Goal: Transaction & Acquisition: Purchase product/service

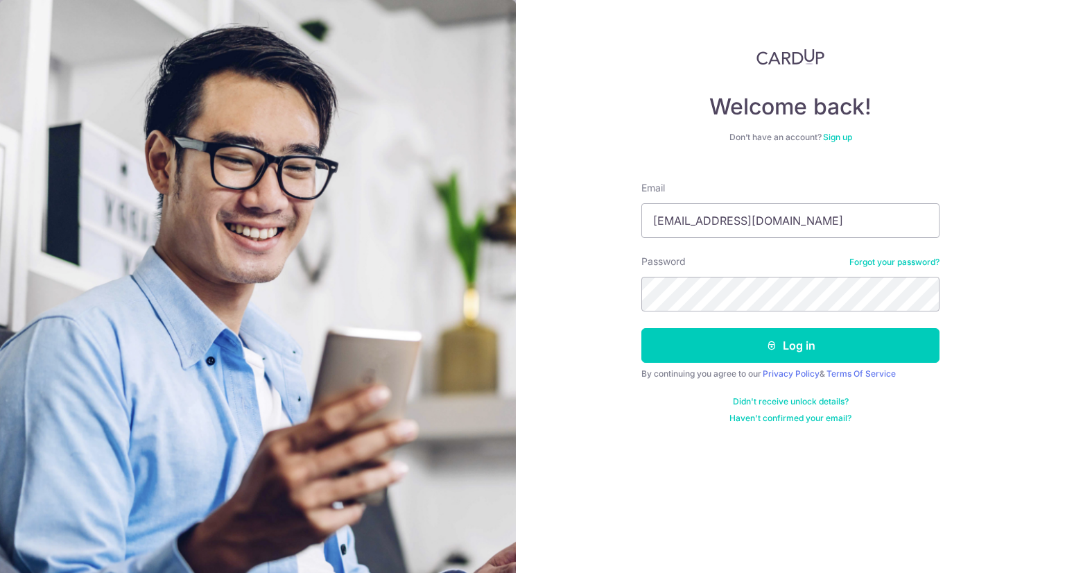
type input "yc993@hotmail.com"
click at [642, 328] on button "Log in" at bounding box center [791, 345] width 298 height 35
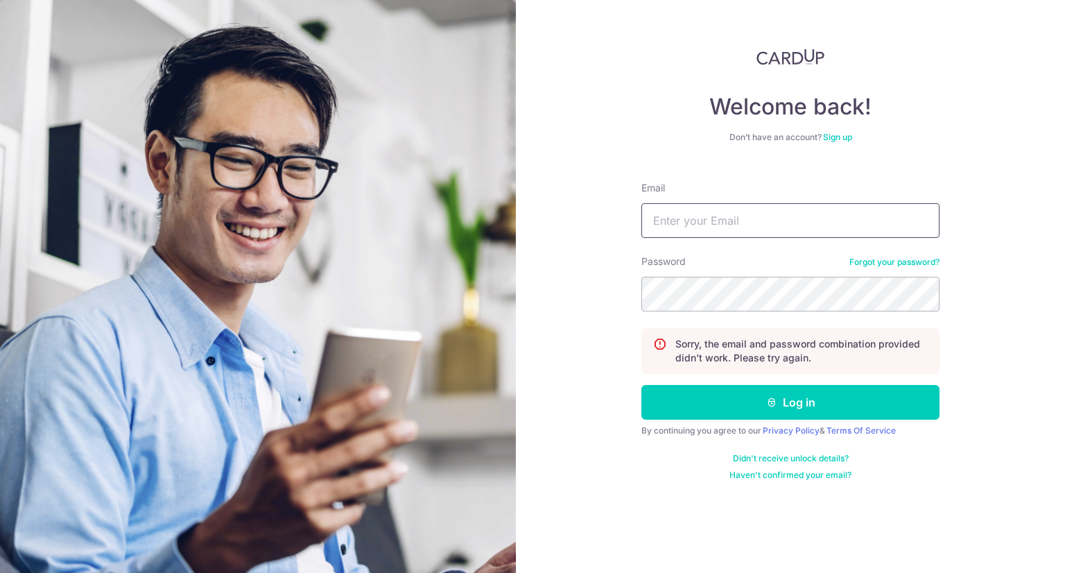
click at [747, 231] on input "Email" at bounding box center [791, 220] width 298 height 35
type input "yc993@hotmail.com"
click at [642, 385] on button "Log in" at bounding box center [791, 402] width 298 height 35
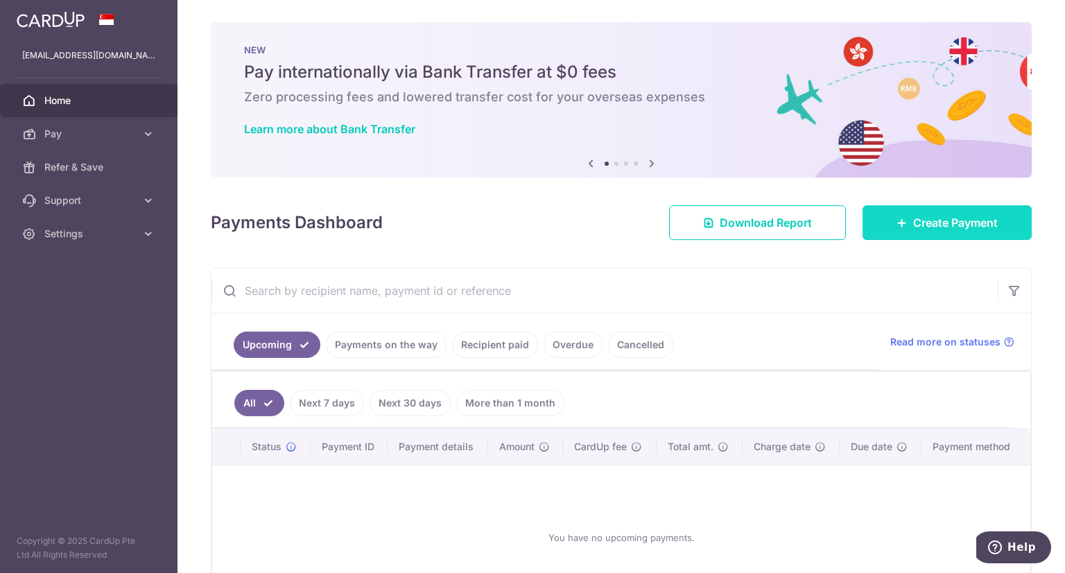
click at [913, 220] on span "Create Payment" at bounding box center [955, 222] width 85 height 17
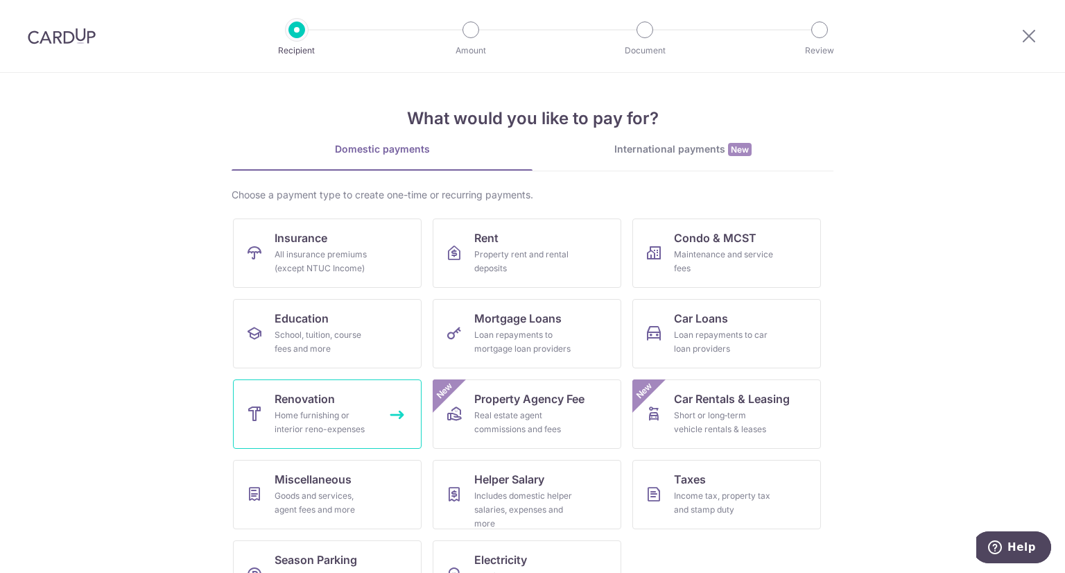
click at [336, 418] on div "Home furnishing or interior reno-expenses" at bounding box center [325, 423] width 100 height 28
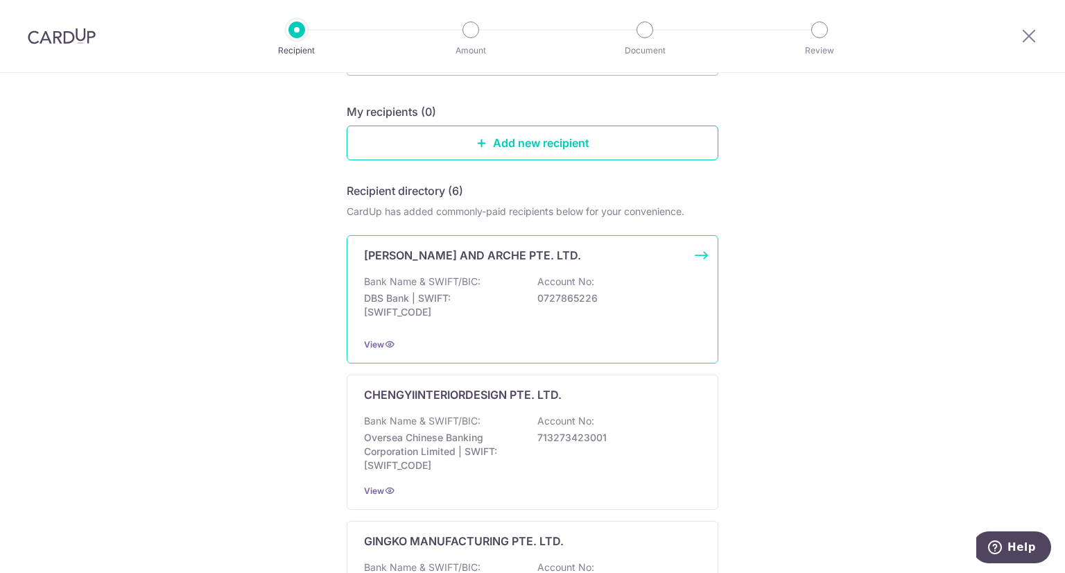
scroll to position [127, 0]
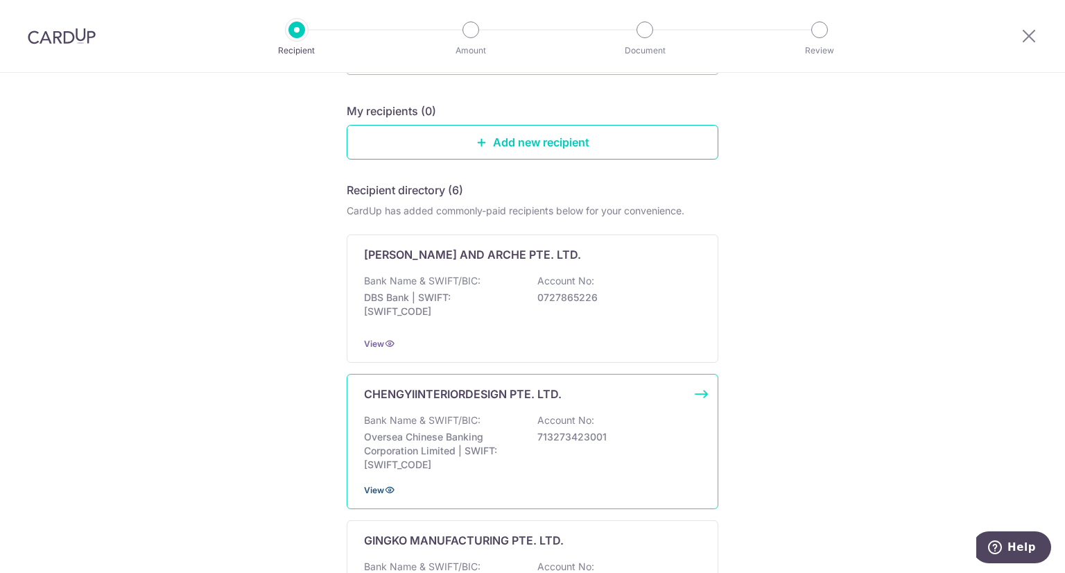
click at [377, 486] on span "View" at bounding box center [374, 490] width 20 height 10
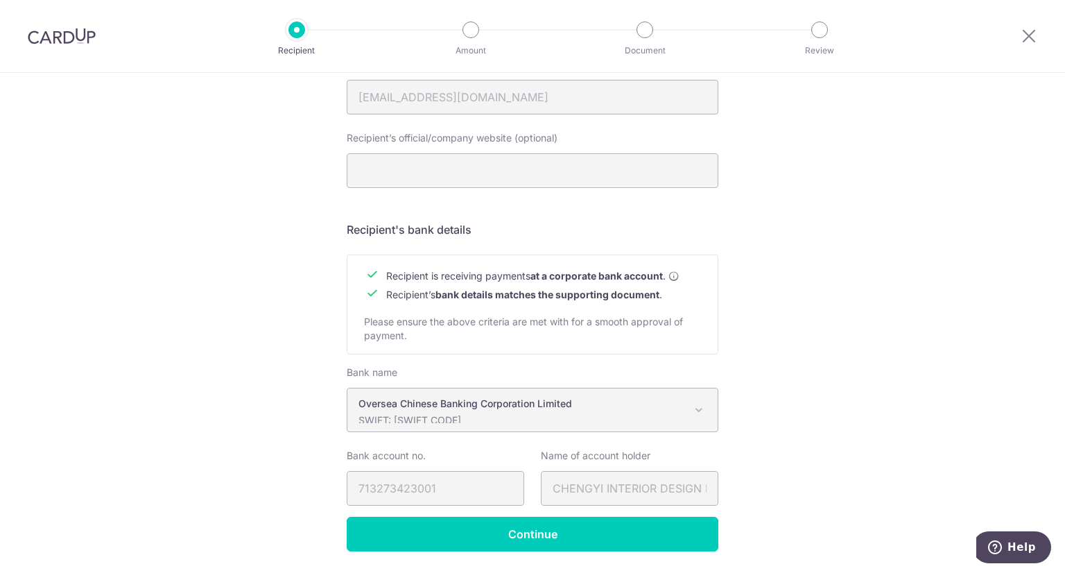
scroll to position [523, 0]
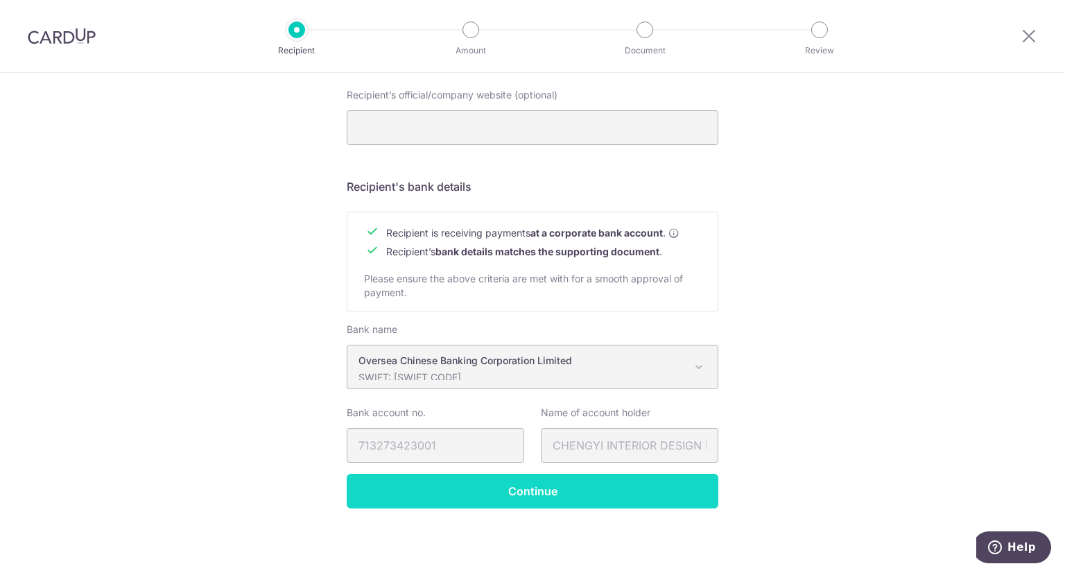
click at [530, 495] on input "Continue" at bounding box center [533, 491] width 372 height 35
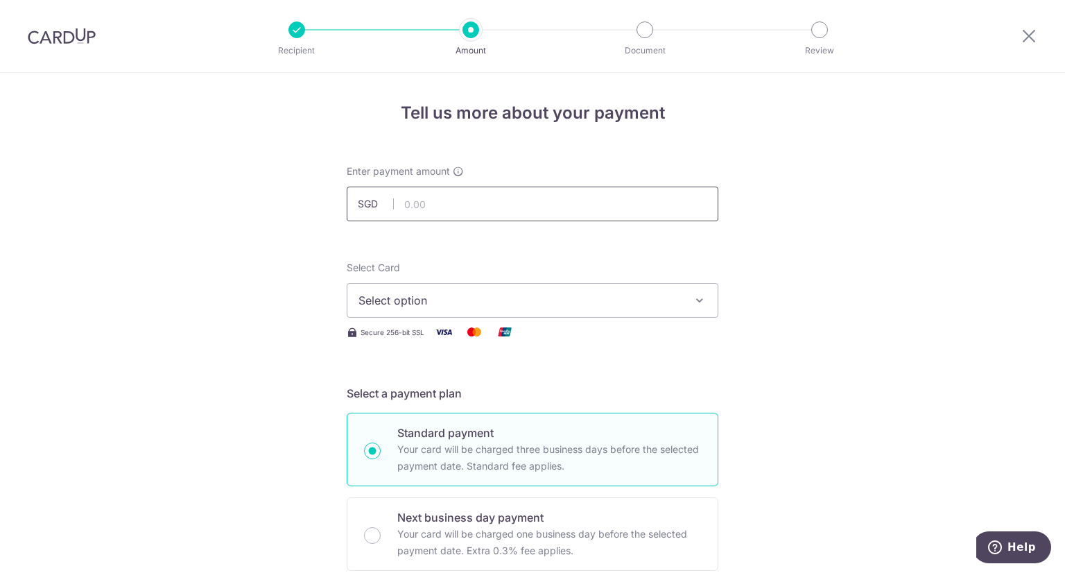
click at [558, 218] on input "text" at bounding box center [533, 204] width 372 height 35
type input "4,150.00"
click at [520, 289] on button "Select option" at bounding box center [533, 300] width 372 height 35
click at [515, 331] on link "Add credit card" at bounding box center [533, 339] width 370 height 25
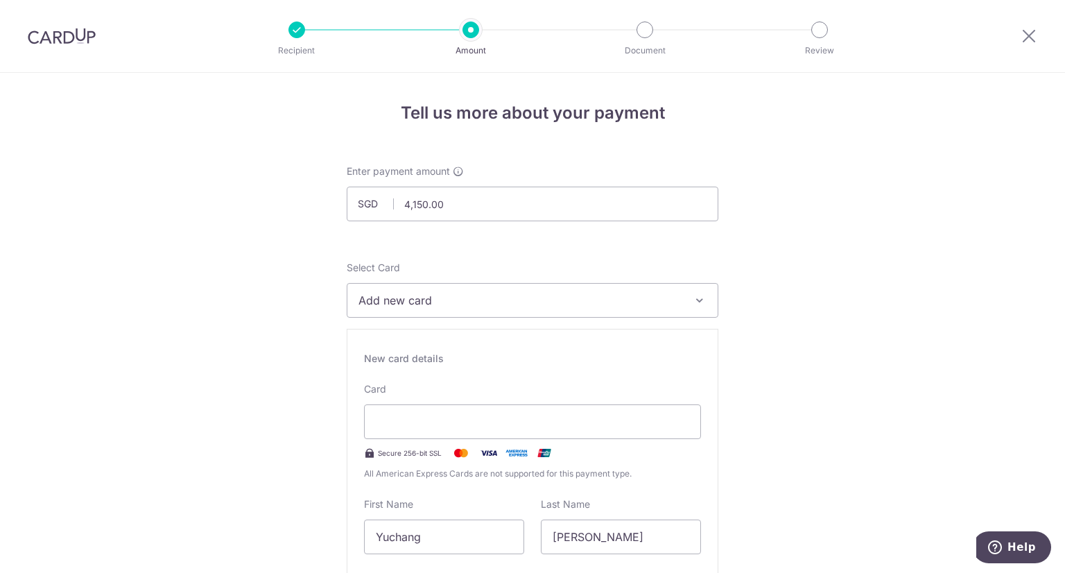
click at [489, 299] on span "Add new card" at bounding box center [520, 300] width 323 height 17
click at [465, 412] on div at bounding box center [532, 421] width 337 height 35
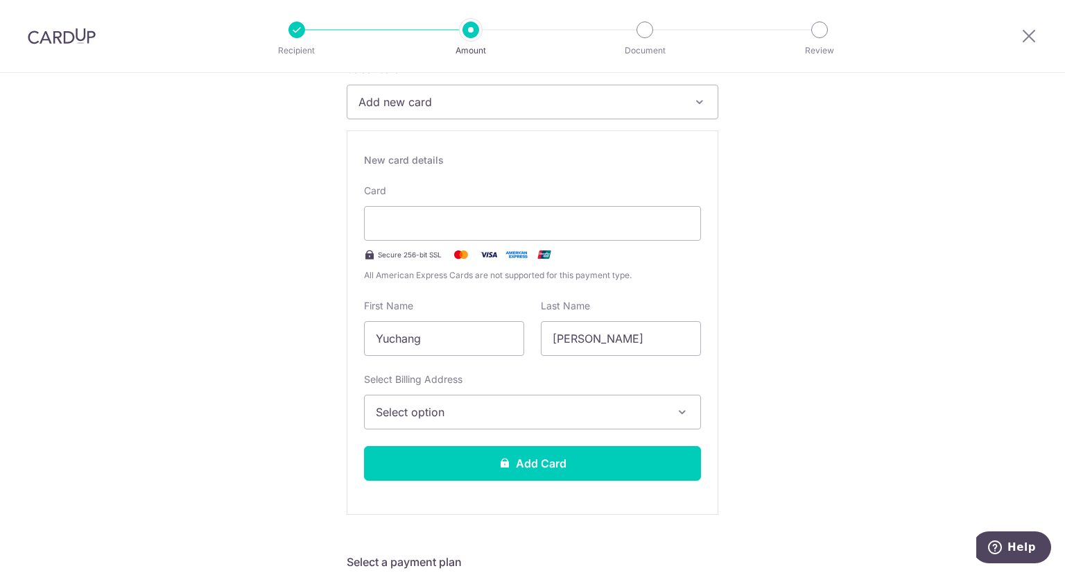
scroll to position [205, 0]
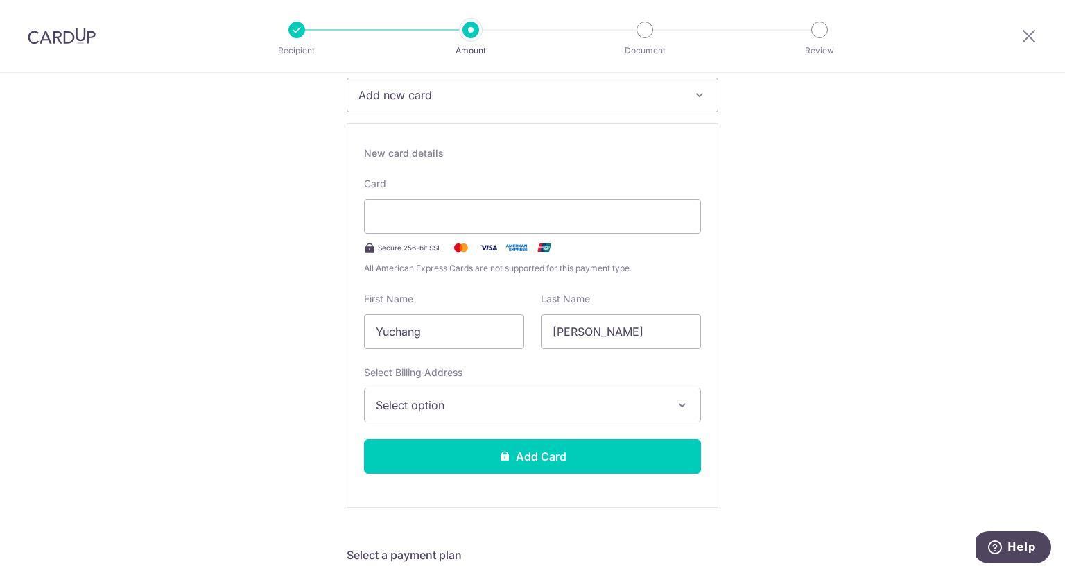
click at [644, 420] on button "Select option" at bounding box center [532, 405] width 337 height 35
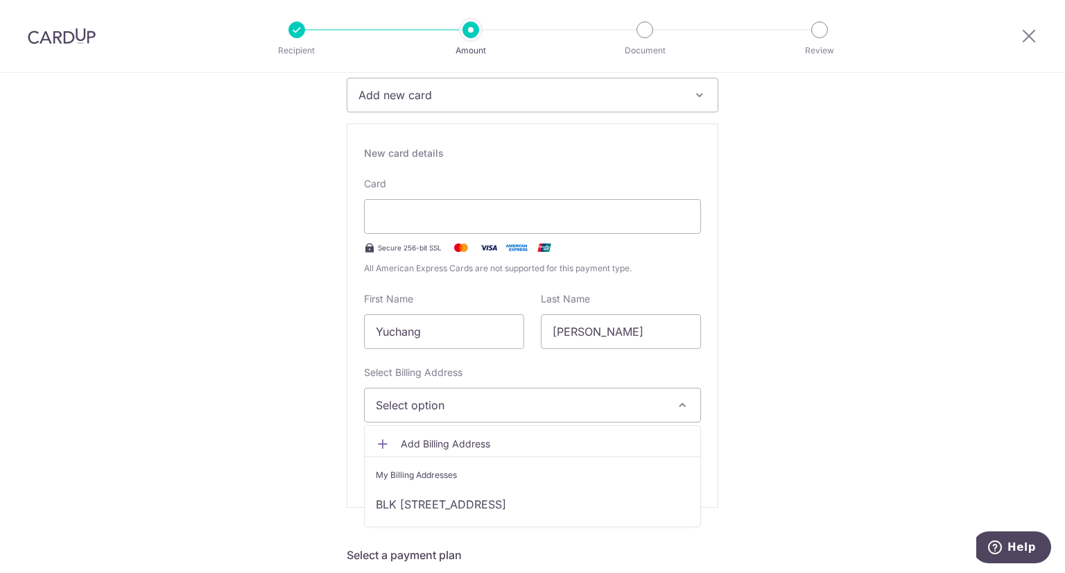
click at [640, 409] on span "Select option" at bounding box center [520, 405] width 289 height 17
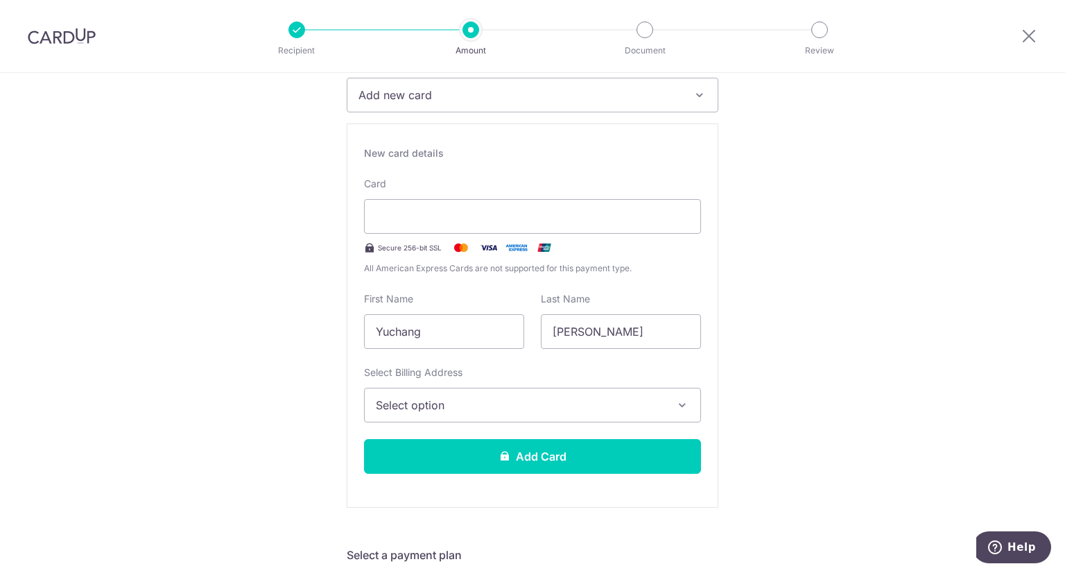
click at [640, 409] on span "Select option" at bounding box center [520, 405] width 289 height 17
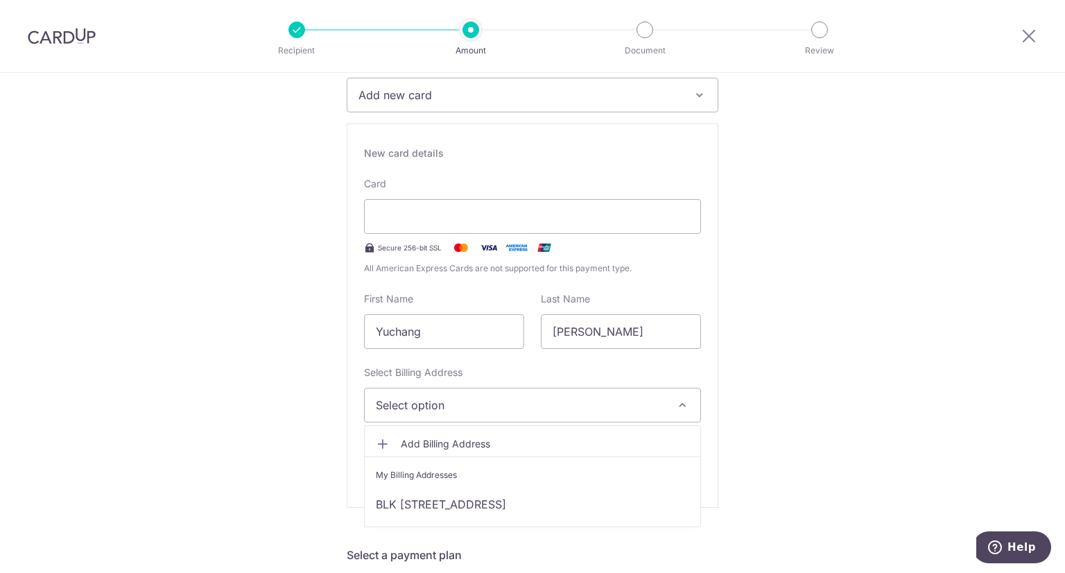
click at [578, 441] on span "Add Billing Address" at bounding box center [545, 444] width 289 height 14
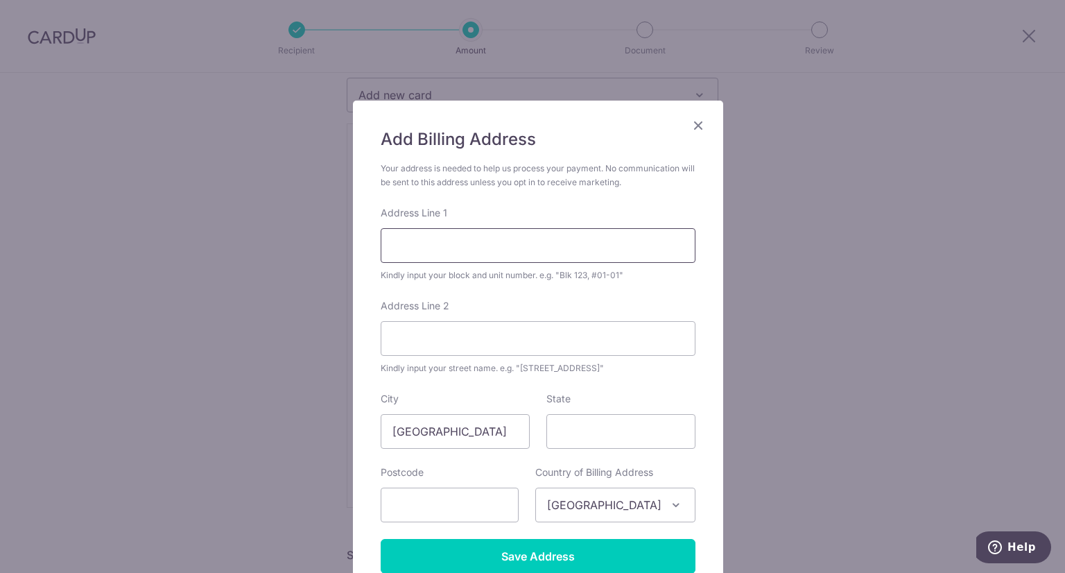
click at [443, 250] on input "Address Line 1" at bounding box center [538, 245] width 315 height 35
type input "Blk 738, #04-27"
type input "Pasir Ris Drive 10"
click at [615, 446] on input "State" at bounding box center [621, 431] width 149 height 35
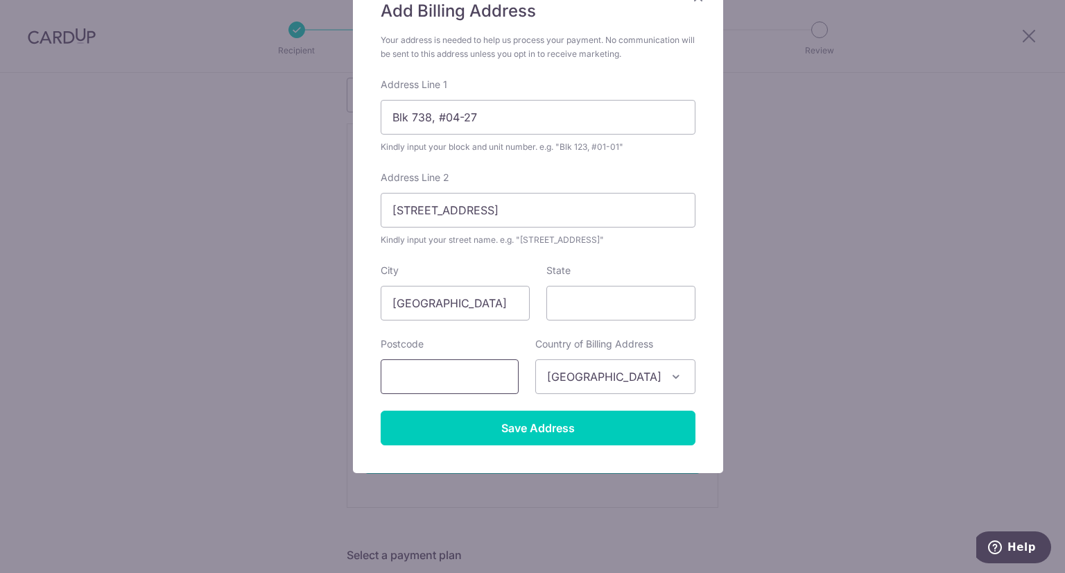
click at [461, 361] on input "text" at bounding box center [450, 376] width 138 height 35
type input "510738"
click at [587, 311] on input "State" at bounding box center [621, 303] width 149 height 35
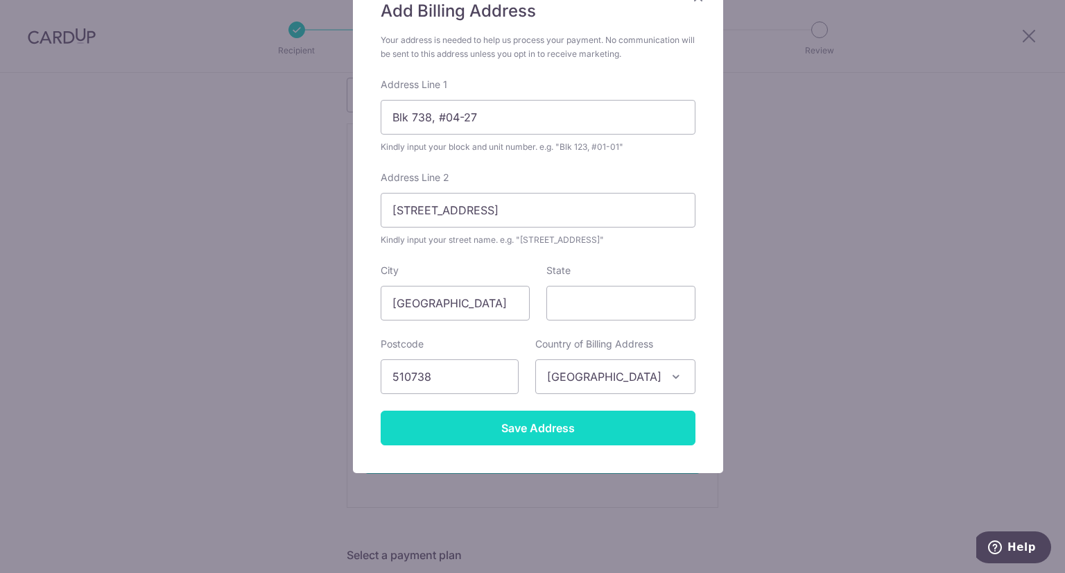
click at [504, 431] on input "Save Address" at bounding box center [538, 428] width 315 height 35
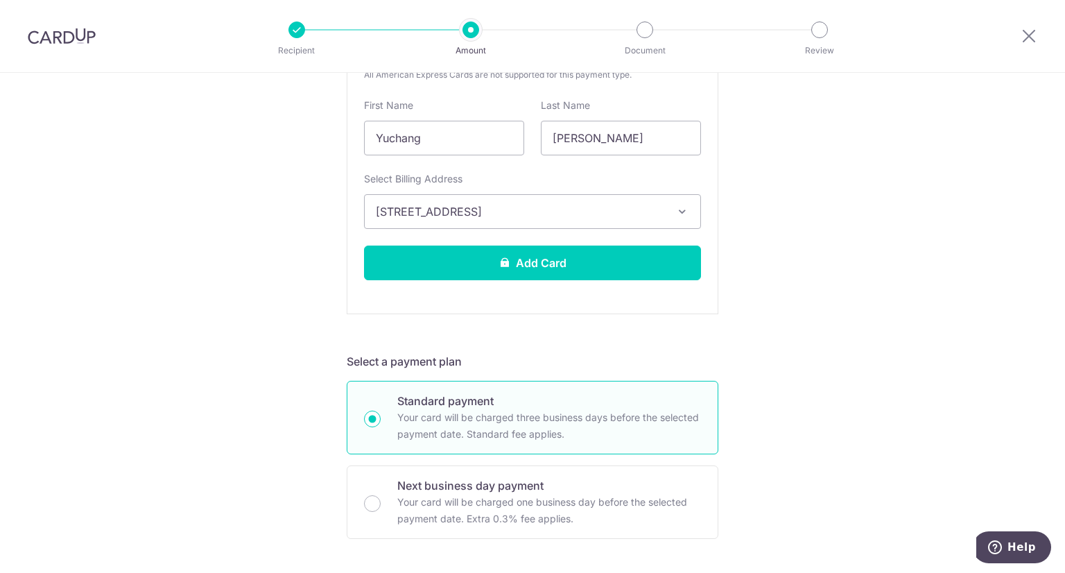
scroll to position [400, 0]
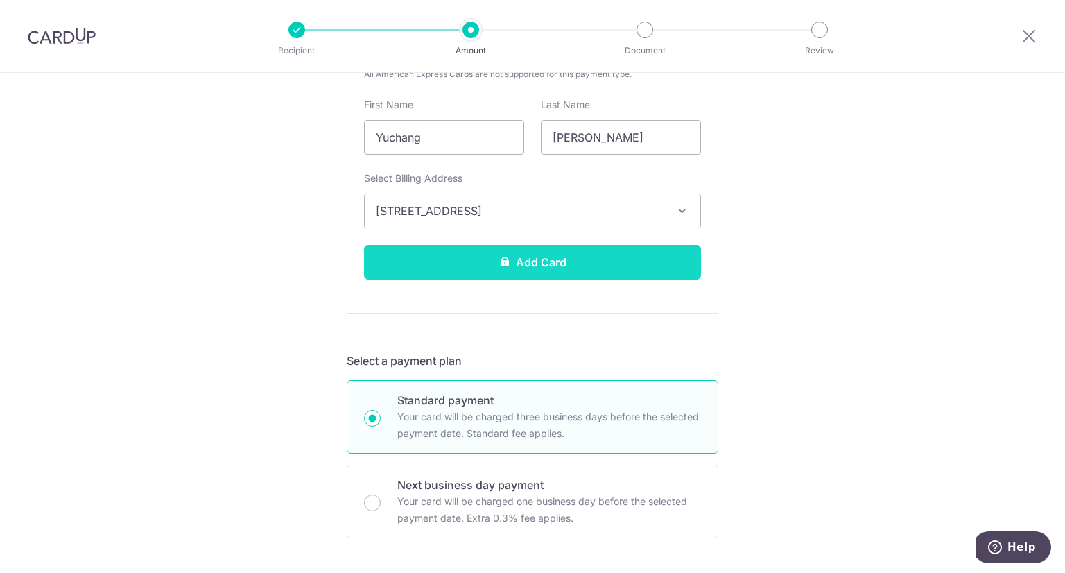
click at [580, 271] on button "Add Card" at bounding box center [532, 262] width 337 height 35
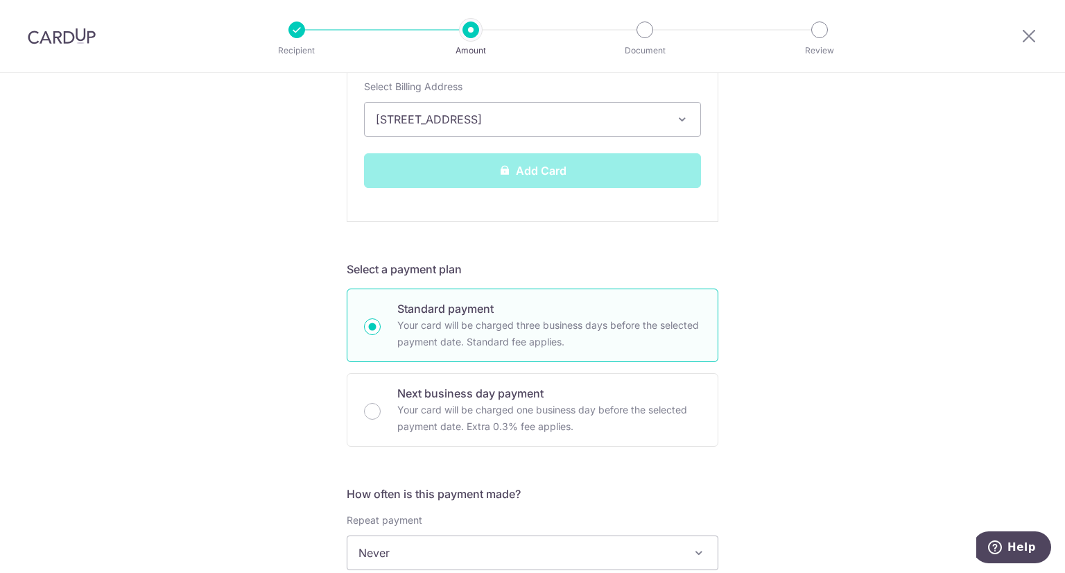
scroll to position [495, 0]
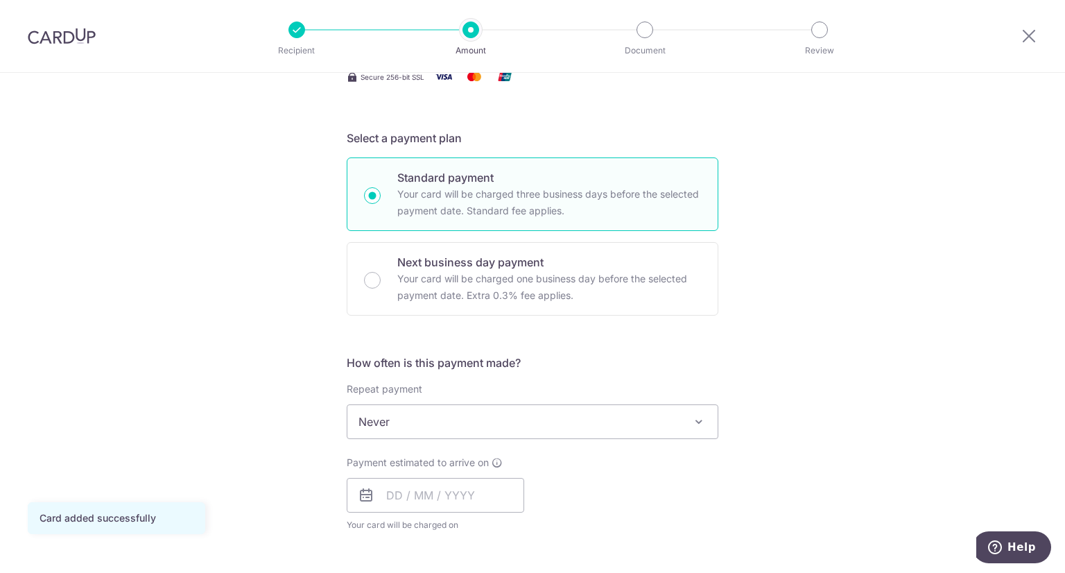
scroll to position [384, 0]
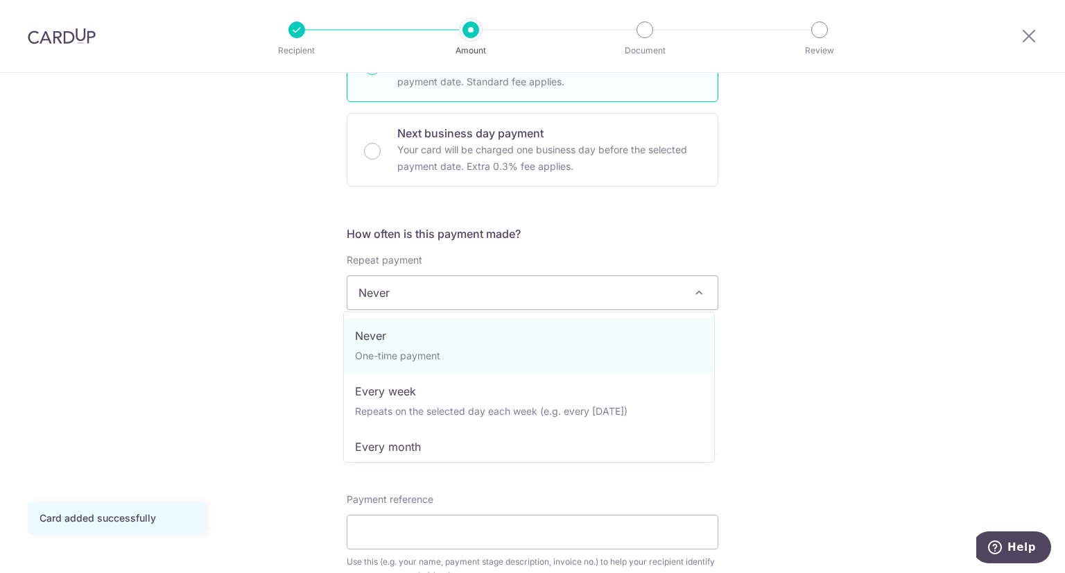
click at [441, 286] on span "Never" at bounding box center [533, 292] width 370 height 33
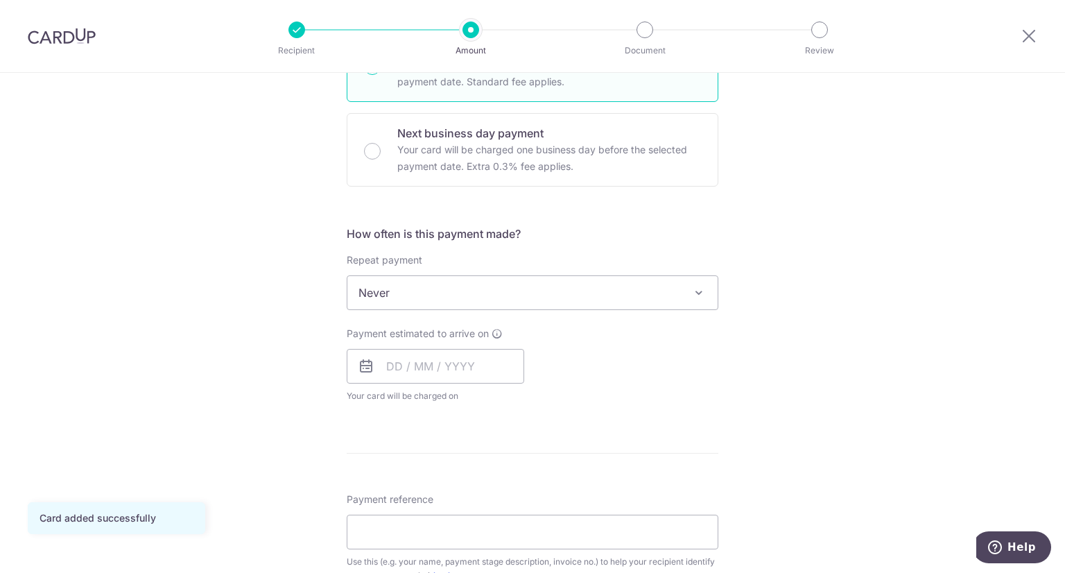
click at [441, 286] on span "Never" at bounding box center [533, 292] width 370 height 33
click at [413, 361] on input "text" at bounding box center [436, 366] width 178 height 35
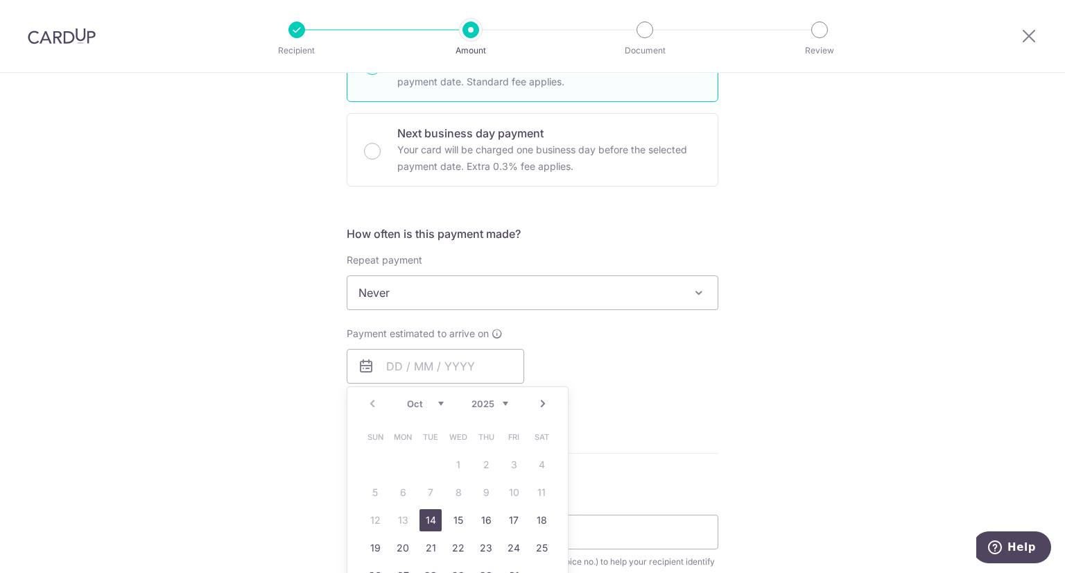
click at [425, 515] on link "14" at bounding box center [431, 520] width 22 height 22
type input "14/10/2025"
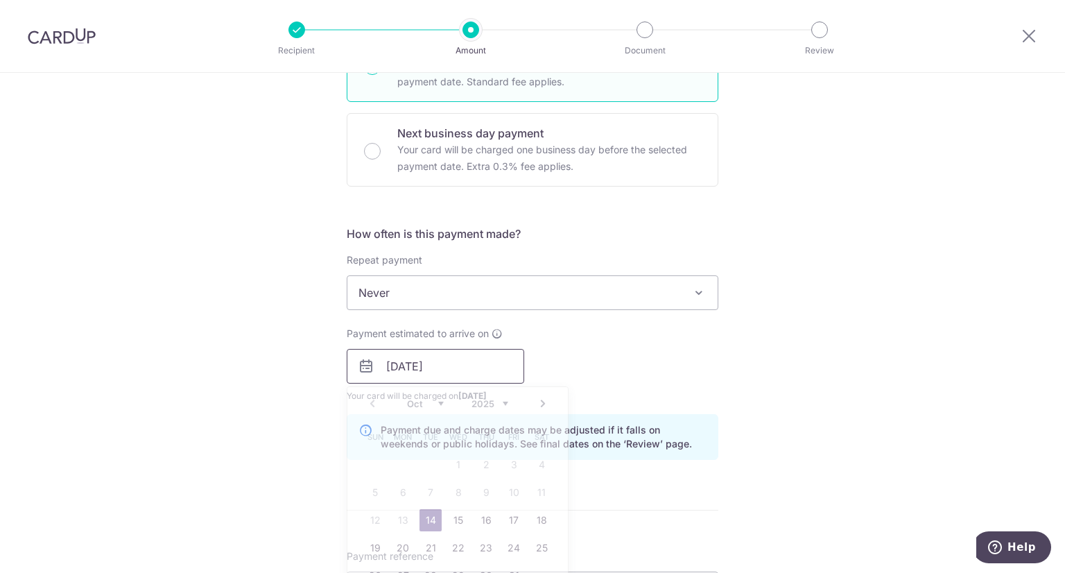
click at [472, 377] on input "14/10/2025" at bounding box center [436, 366] width 178 height 35
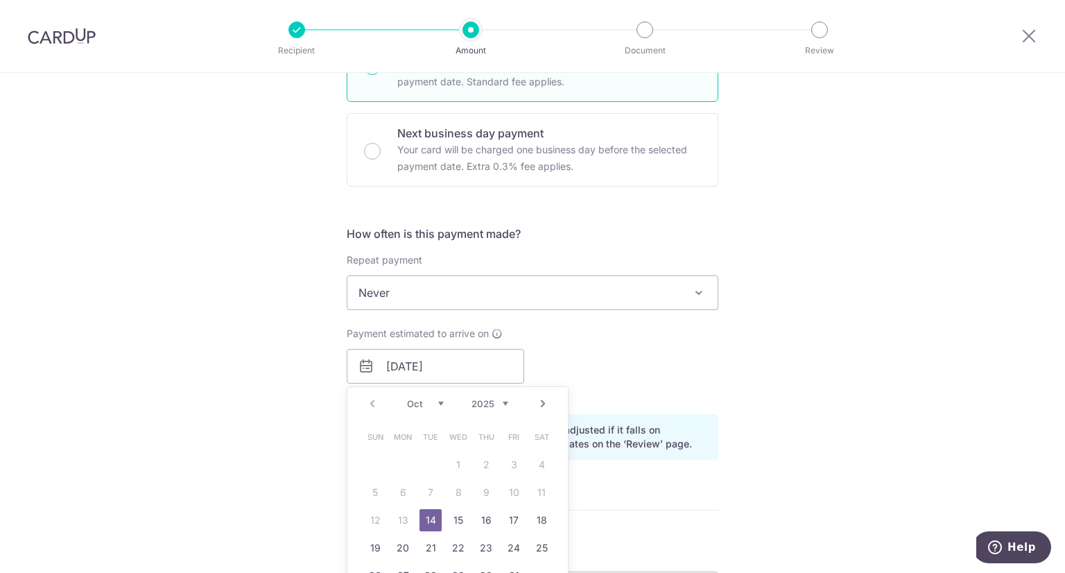
click at [581, 407] on div "How often is this payment made? Repeat payment Never Every week Every month Eve…" at bounding box center [533, 348] width 372 height 246
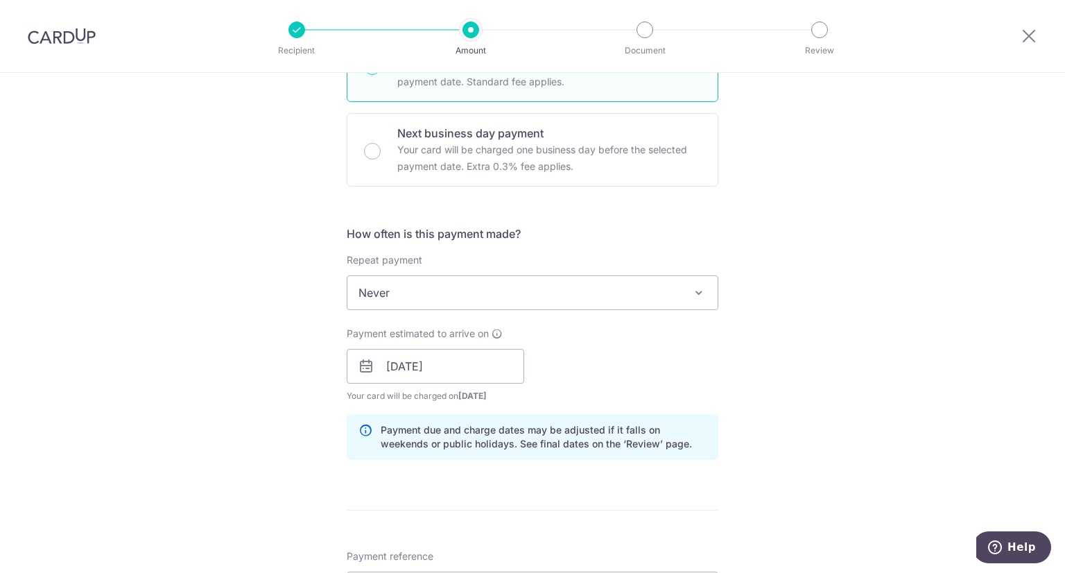
click at [594, 289] on span "Never" at bounding box center [533, 292] width 370 height 33
click at [776, 400] on div "Tell us more about your payment Enter payment amount SGD 4,150.00 4150.00 Card …" at bounding box center [532, 391] width 1065 height 1405
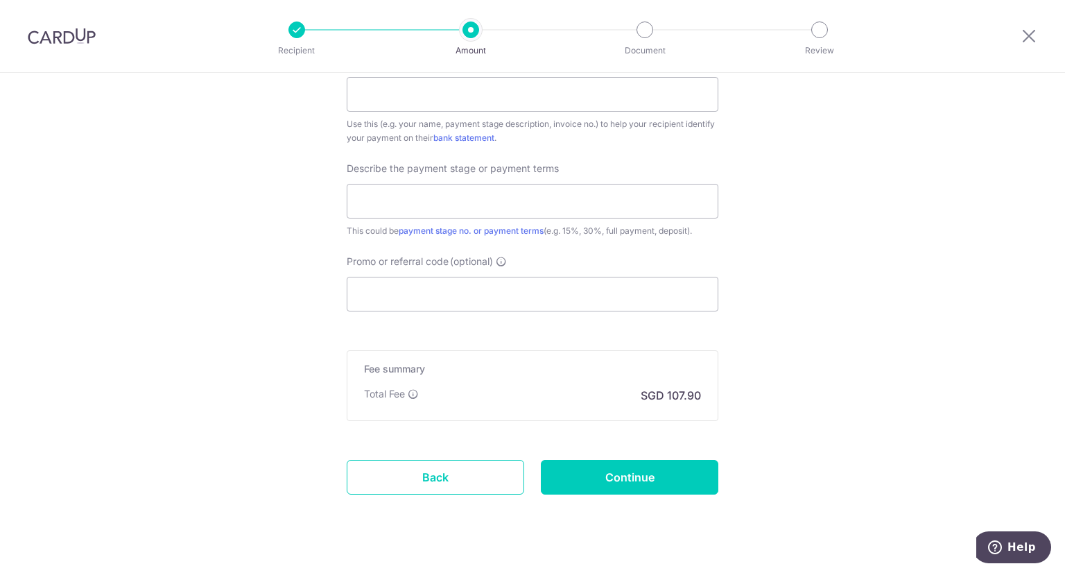
scroll to position [810, 0]
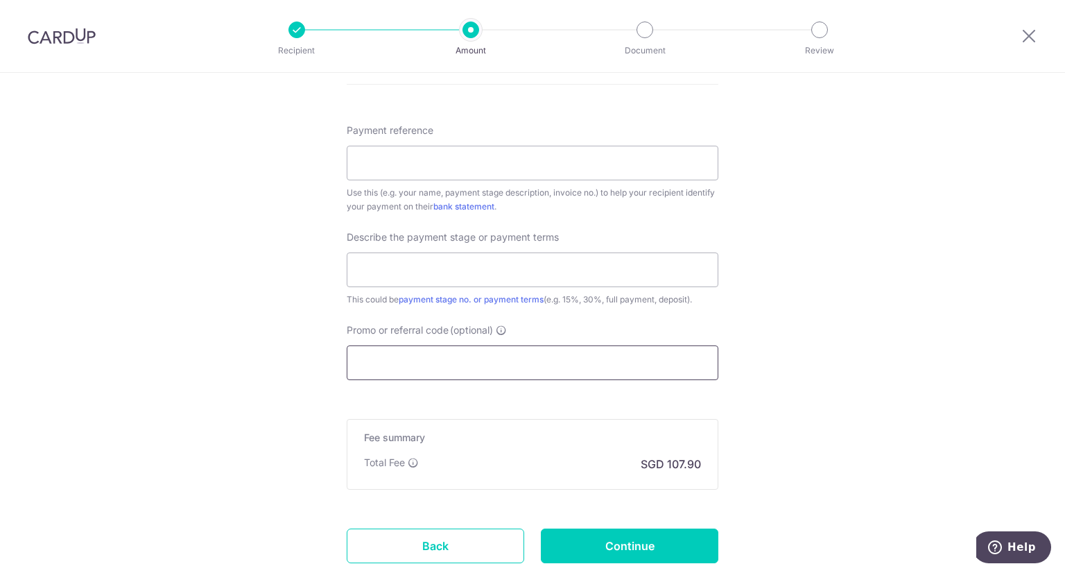
click at [555, 361] on input "Promo or referral code (optional)" at bounding box center [533, 362] width 372 height 35
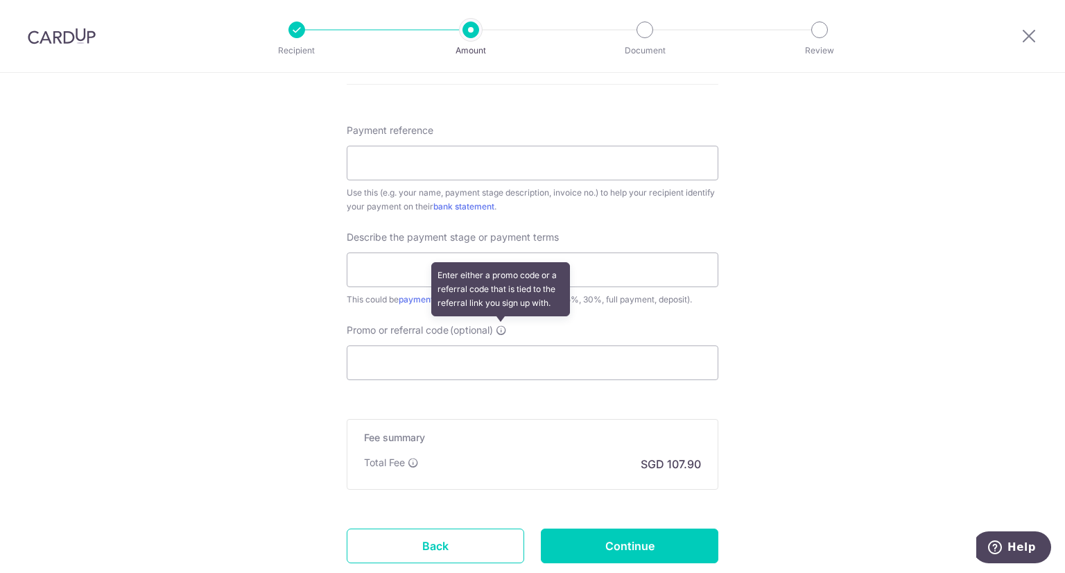
click at [497, 330] on icon at bounding box center [501, 330] width 11 height 11
click at [497, 345] on input "Promo or referral code (optional) Enter either a promo code or a referral code …" at bounding box center [533, 362] width 372 height 35
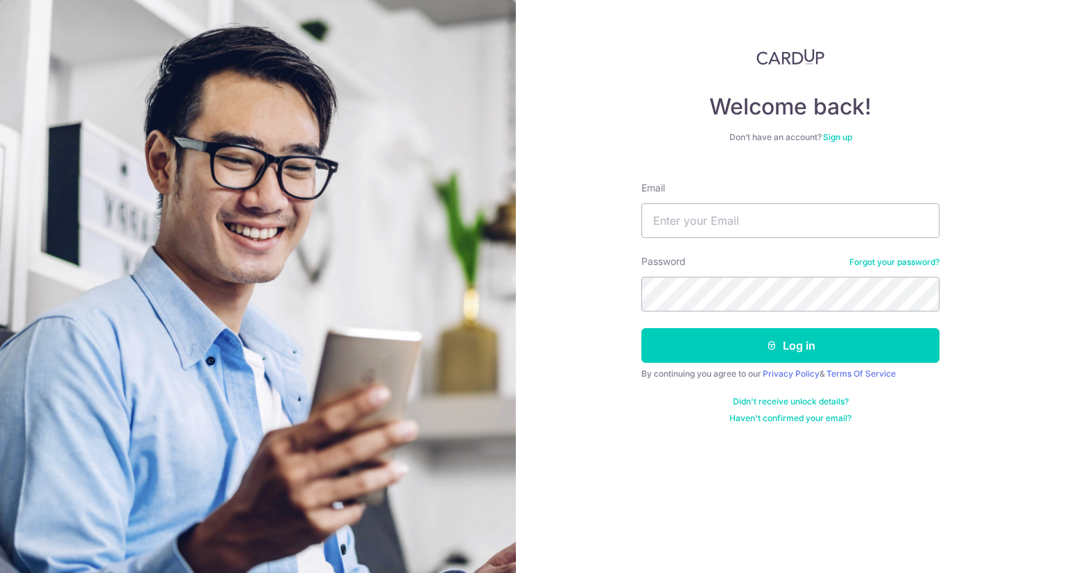
click at [727, 228] on input "Email" at bounding box center [791, 220] width 298 height 35
type input "[EMAIL_ADDRESS][DOMAIN_NAME]"
click at [642, 328] on button "Log in" at bounding box center [791, 345] width 298 height 35
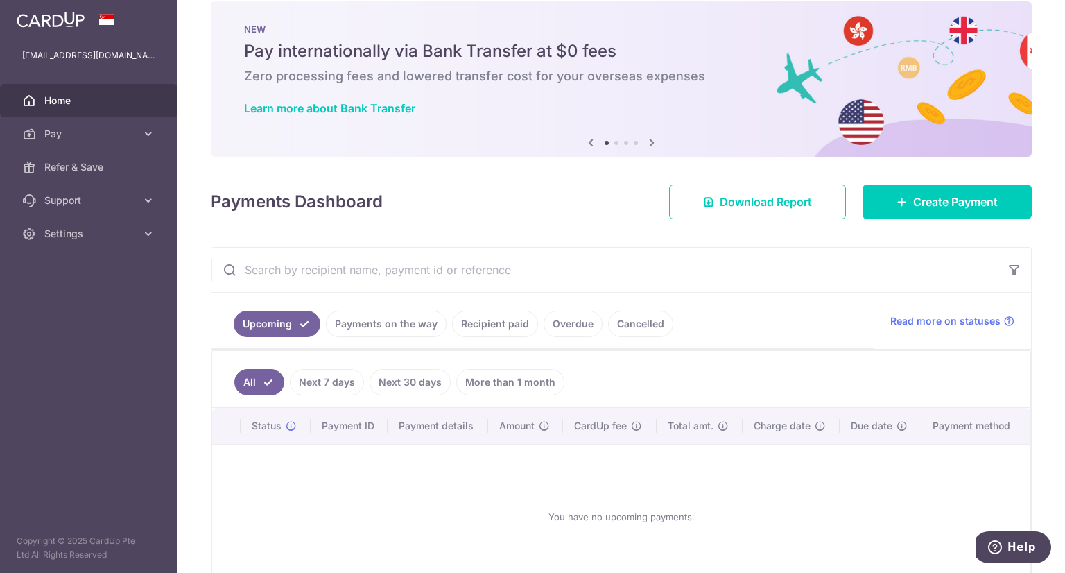
scroll to position [22, 0]
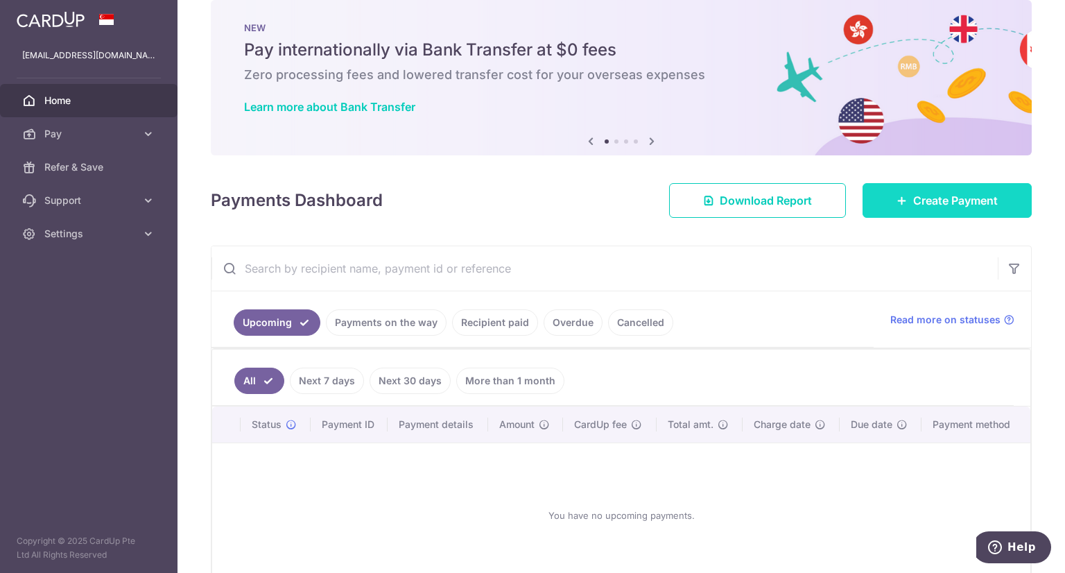
click at [943, 198] on span "Create Payment" at bounding box center [955, 200] width 85 height 17
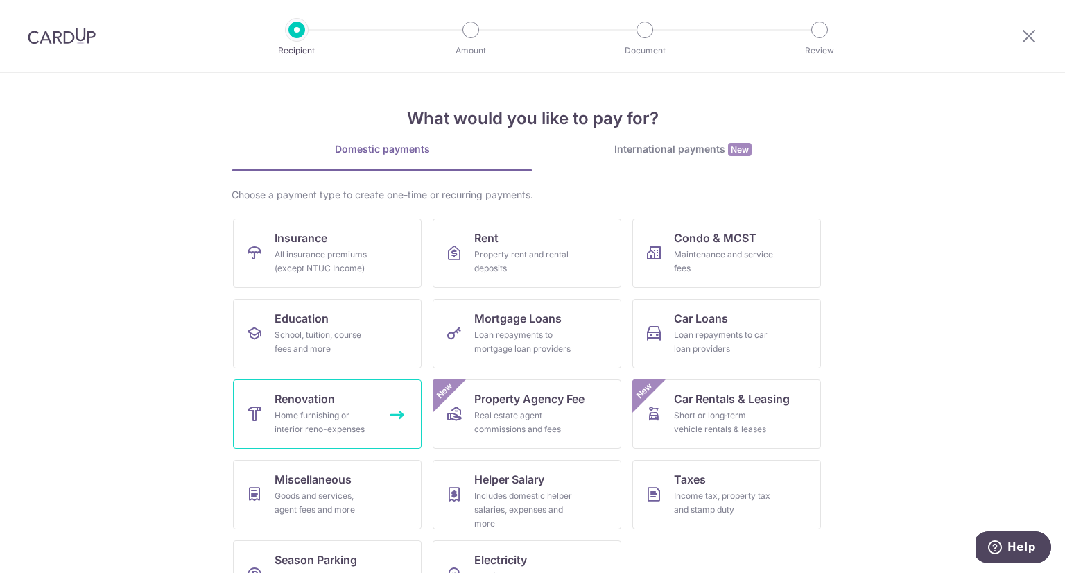
click at [316, 415] on div "Home furnishing or interior reno-expenses" at bounding box center [325, 423] width 100 height 28
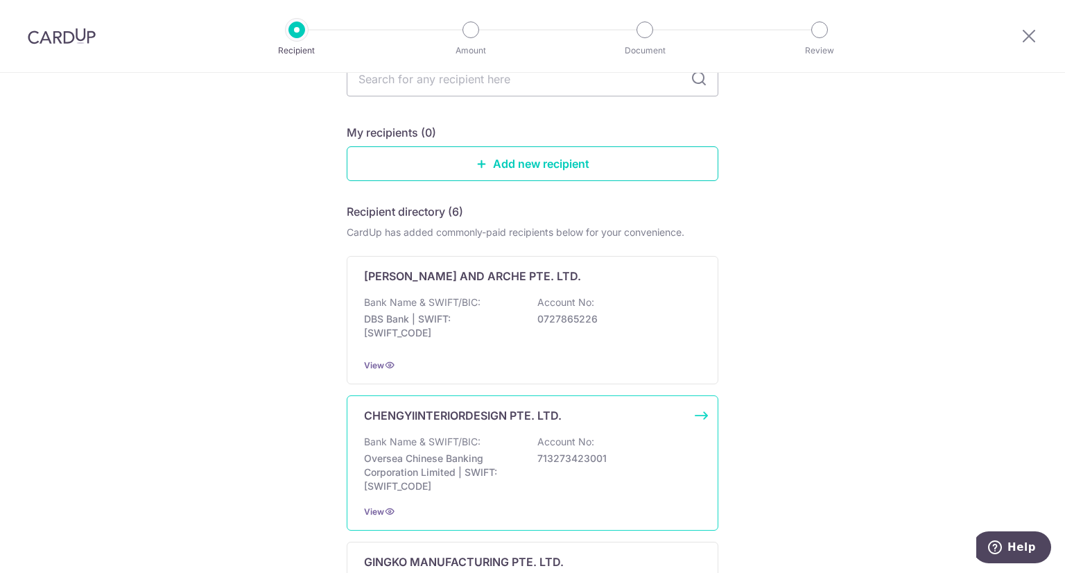
scroll to position [107, 0]
click at [508, 459] on p "Oversea Chinese Banking Corporation Limited | SWIFT: [SWIFT_CODE]" at bounding box center [441, 471] width 155 height 42
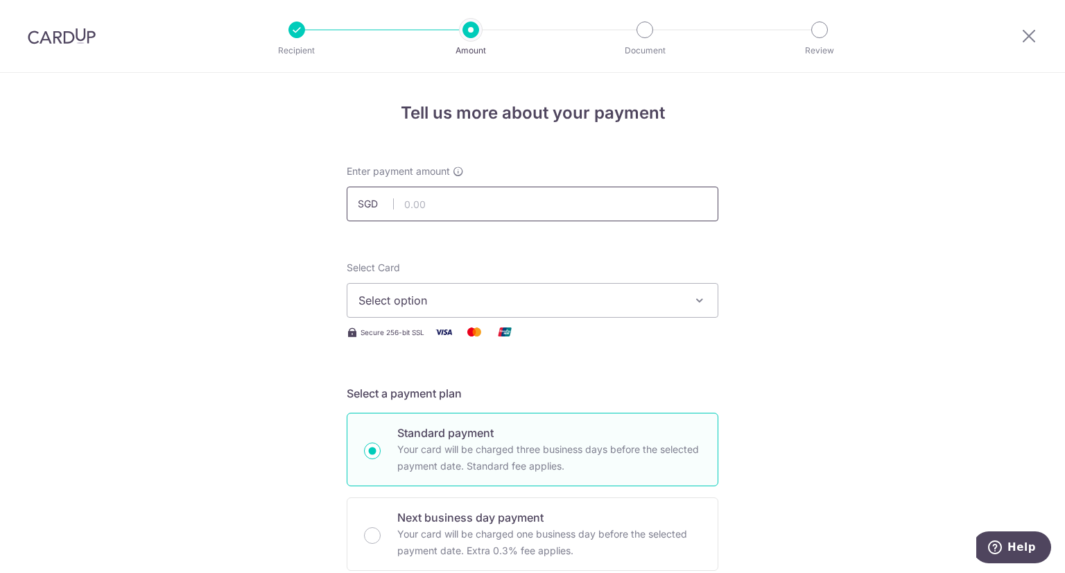
click at [474, 203] on input "text" at bounding box center [533, 204] width 372 height 35
type input "4,150.00"
click at [517, 309] on button "Select option" at bounding box center [533, 300] width 372 height 35
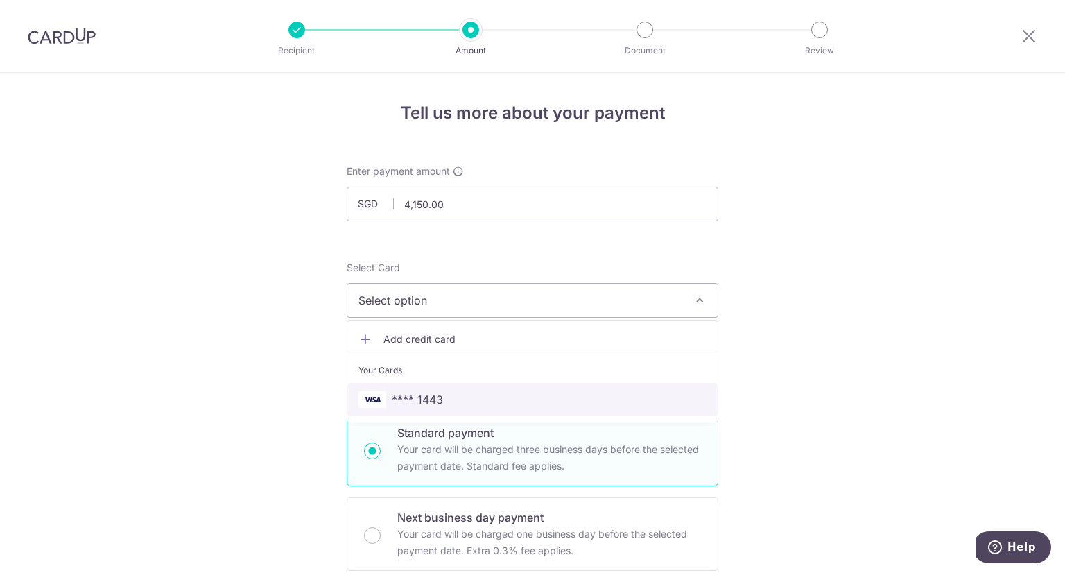
click at [481, 393] on span "**** 1443" at bounding box center [533, 399] width 348 height 17
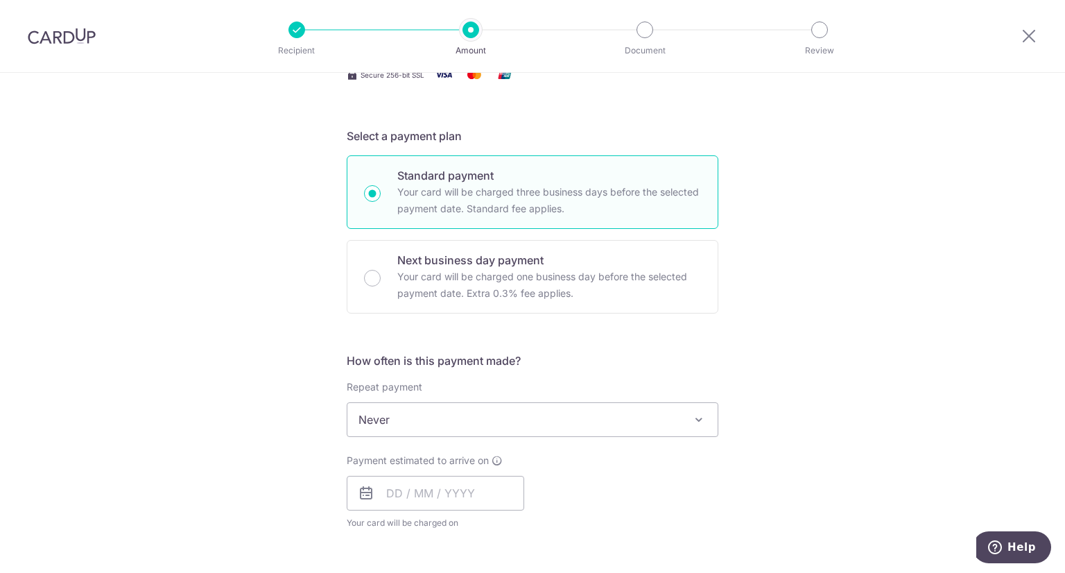
scroll to position [258, 0]
click at [470, 484] on input "text" at bounding box center [436, 492] width 178 height 35
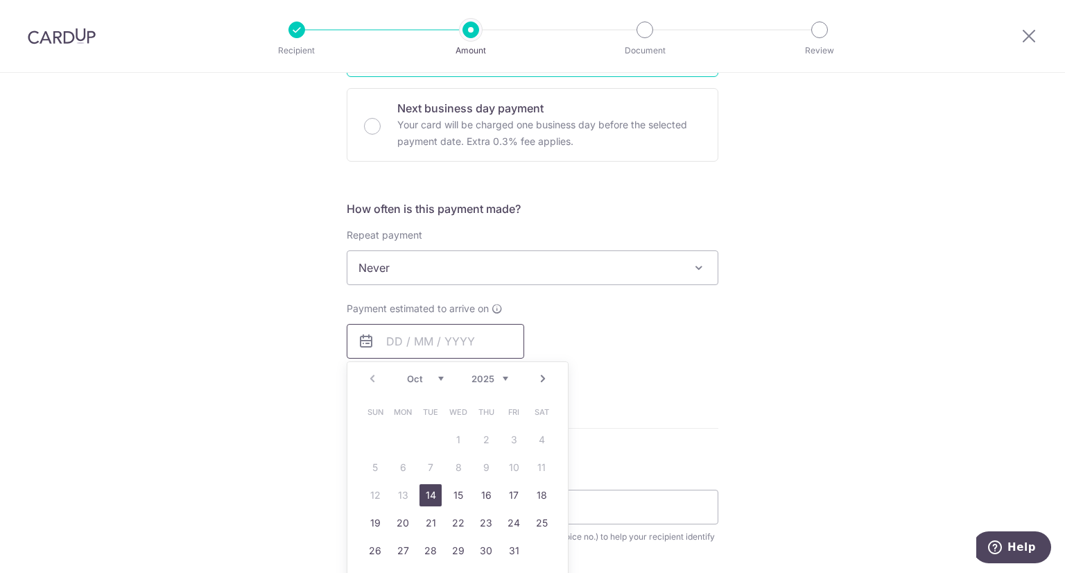
scroll to position [411, 0]
click at [433, 492] on link "14" at bounding box center [431, 494] width 22 height 22
type input "[DATE]"
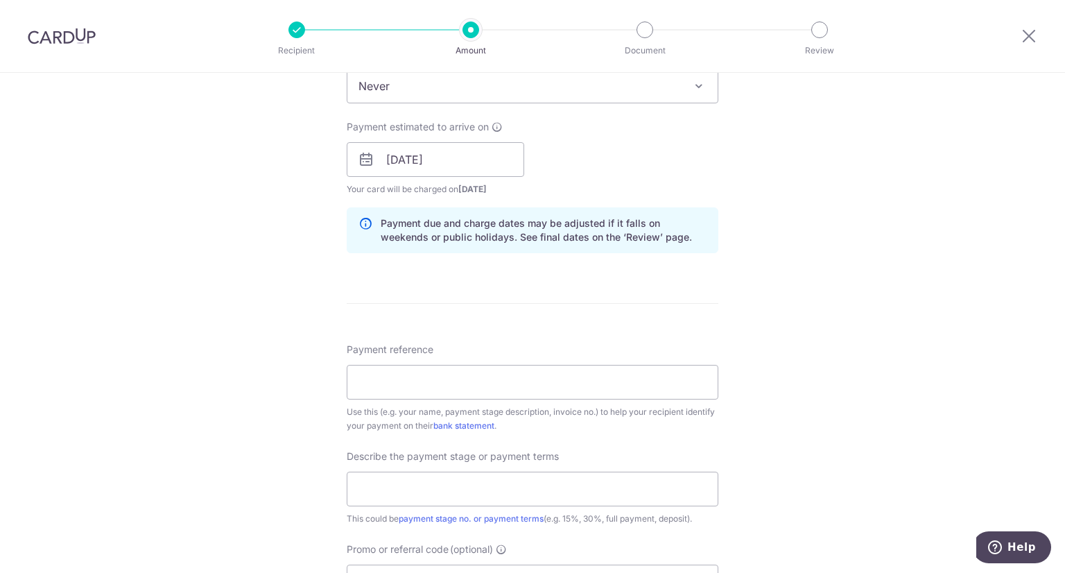
scroll to position [596, 0]
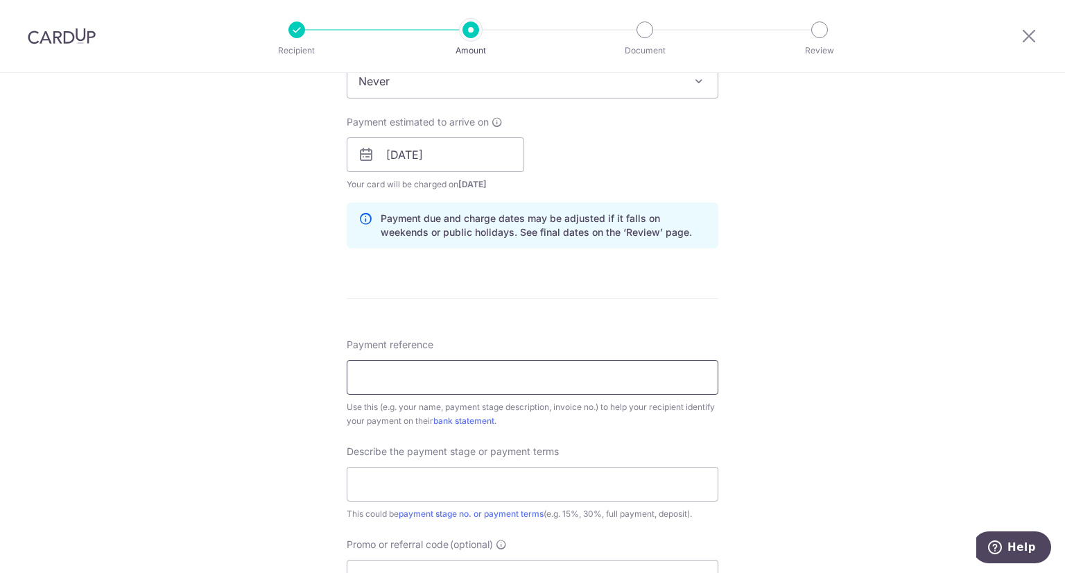
click at [548, 381] on input "Payment reference" at bounding box center [533, 377] width 372 height 35
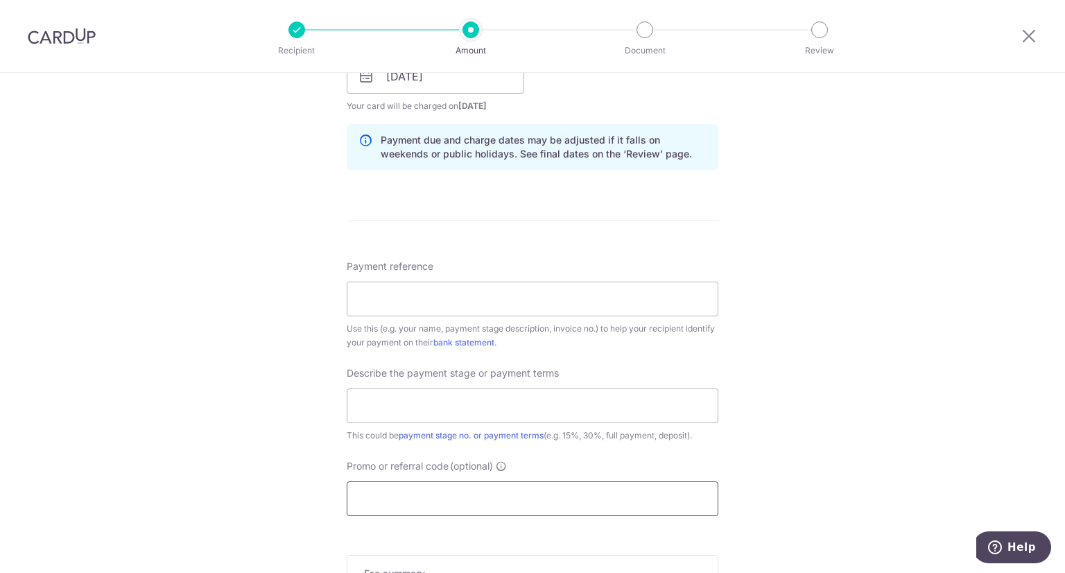
click at [488, 493] on input "Promo or referral code (optional)" at bounding box center [533, 498] width 372 height 35
paste input "CYID175"
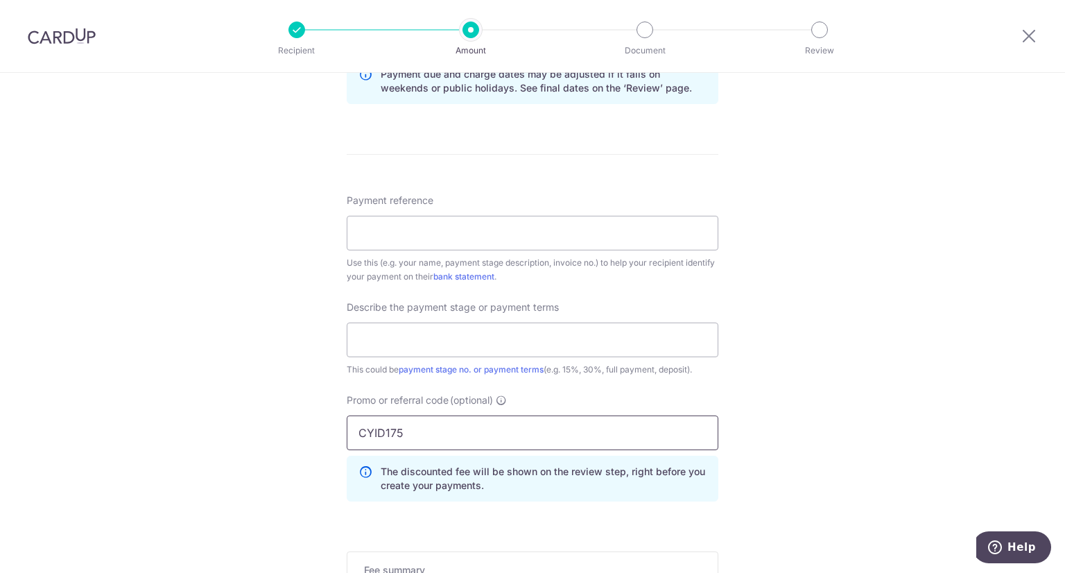
scroll to position [712, 0]
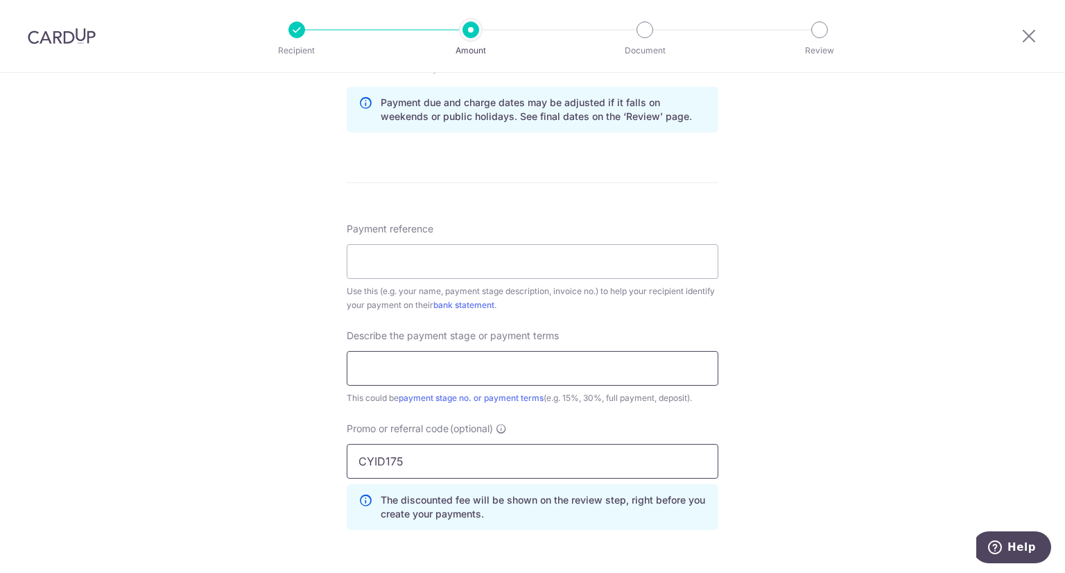
type input "CYID175"
click at [582, 374] on input "text" at bounding box center [533, 368] width 372 height 35
type input "10% initial"
click at [576, 259] on input "Payment reference" at bounding box center [533, 261] width 372 height 35
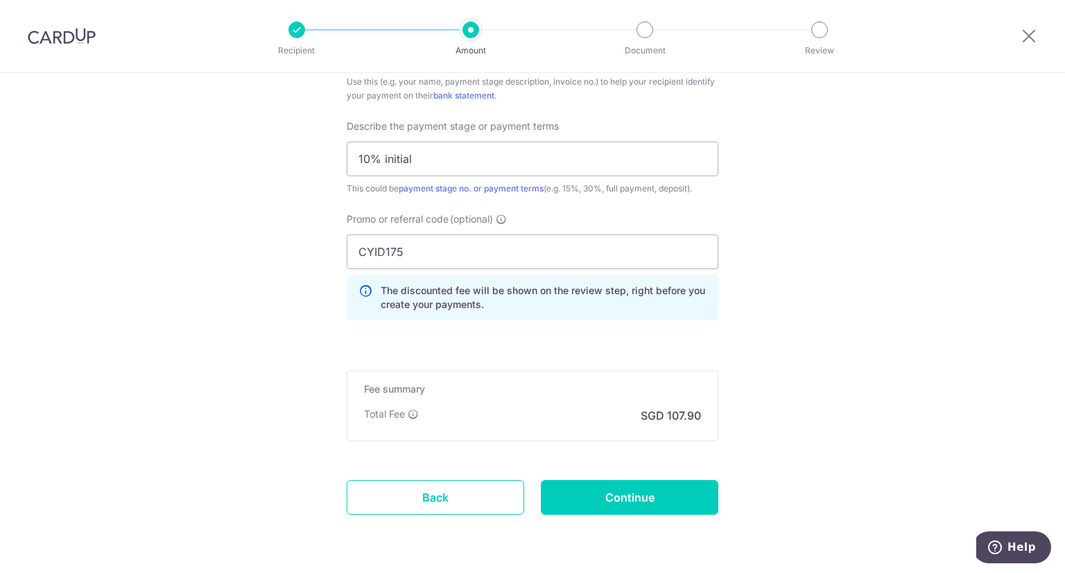
scroll to position [924, 0]
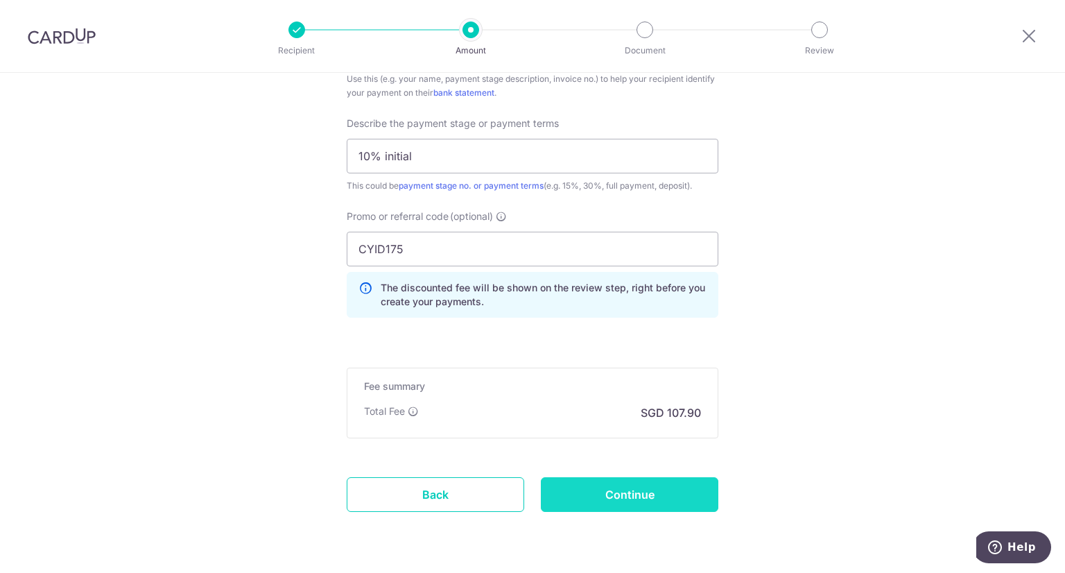
type input "Chang Yuchang"
click at [633, 495] on input "Continue" at bounding box center [630, 494] width 178 height 35
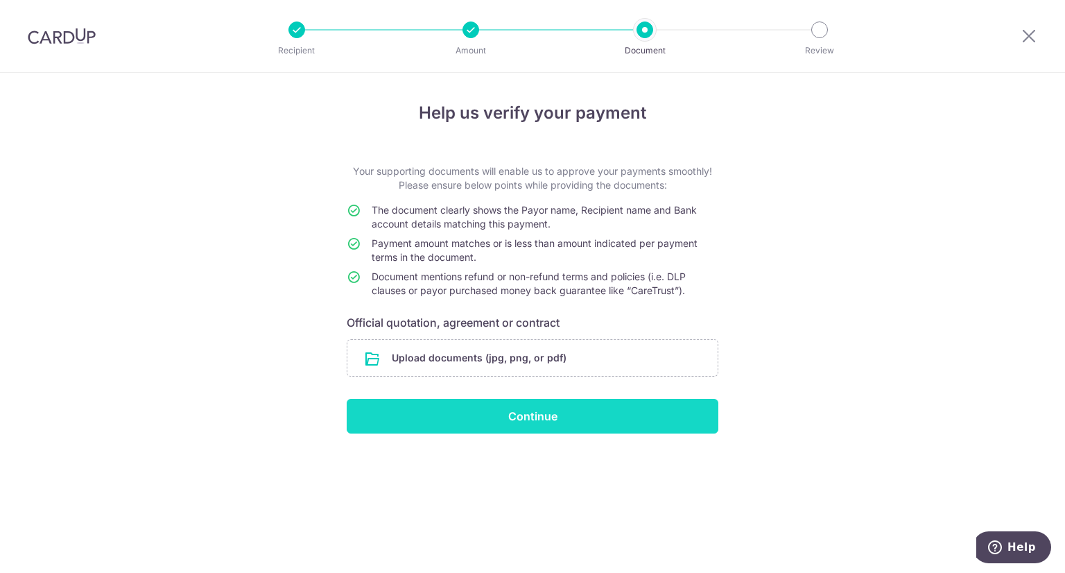
click at [513, 420] on input "Continue" at bounding box center [533, 416] width 372 height 35
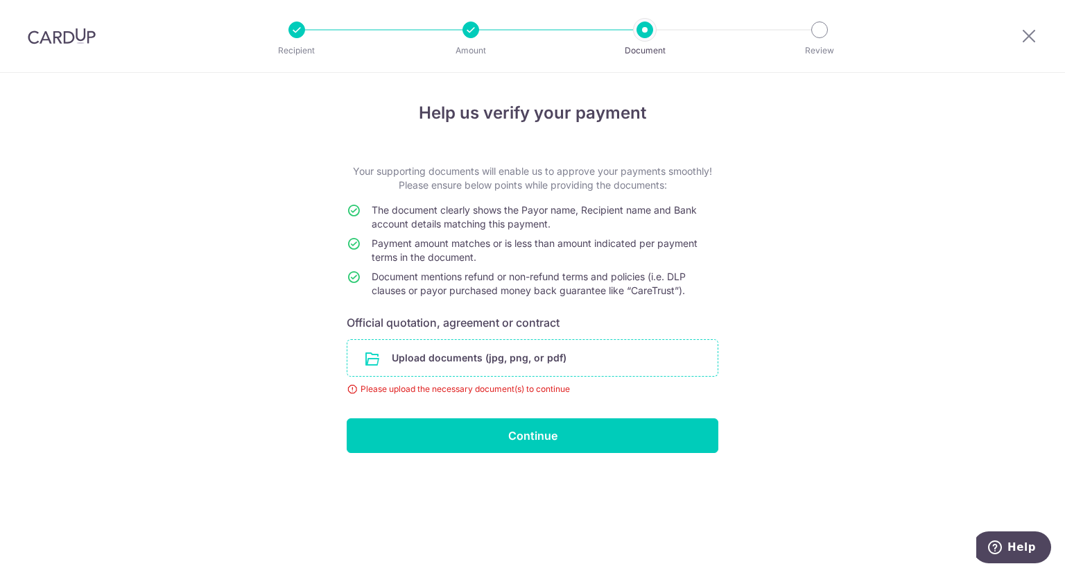
click at [499, 359] on input "file" at bounding box center [533, 358] width 370 height 36
click at [520, 359] on input "file" at bounding box center [533, 358] width 370 height 36
click at [486, 359] on input "file" at bounding box center [533, 358] width 370 height 36
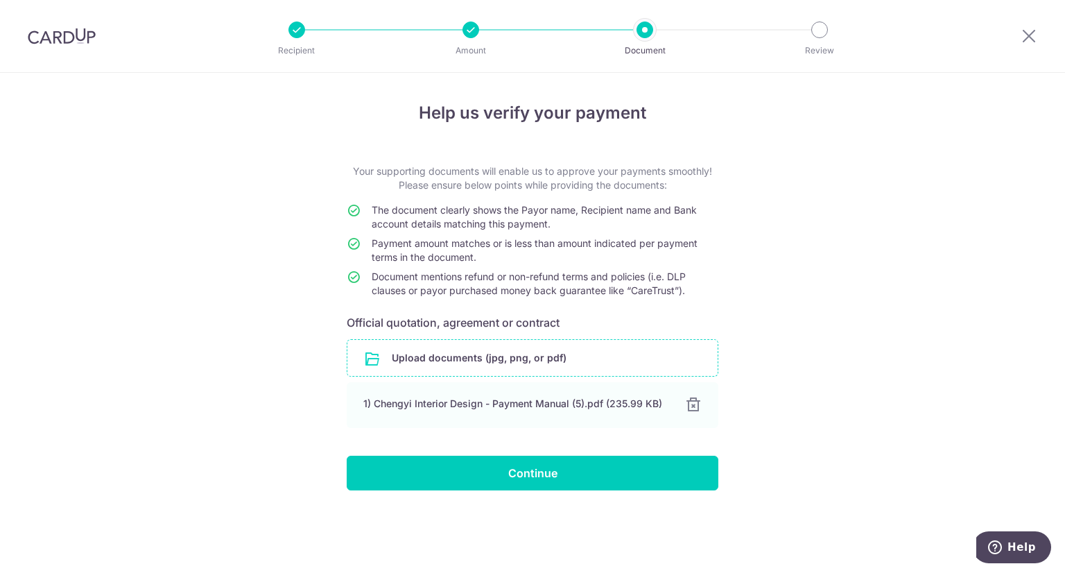
click at [560, 490] on div "Help us verify your payment Your supporting documents will enable us to approve…" at bounding box center [532, 323] width 1065 height 500
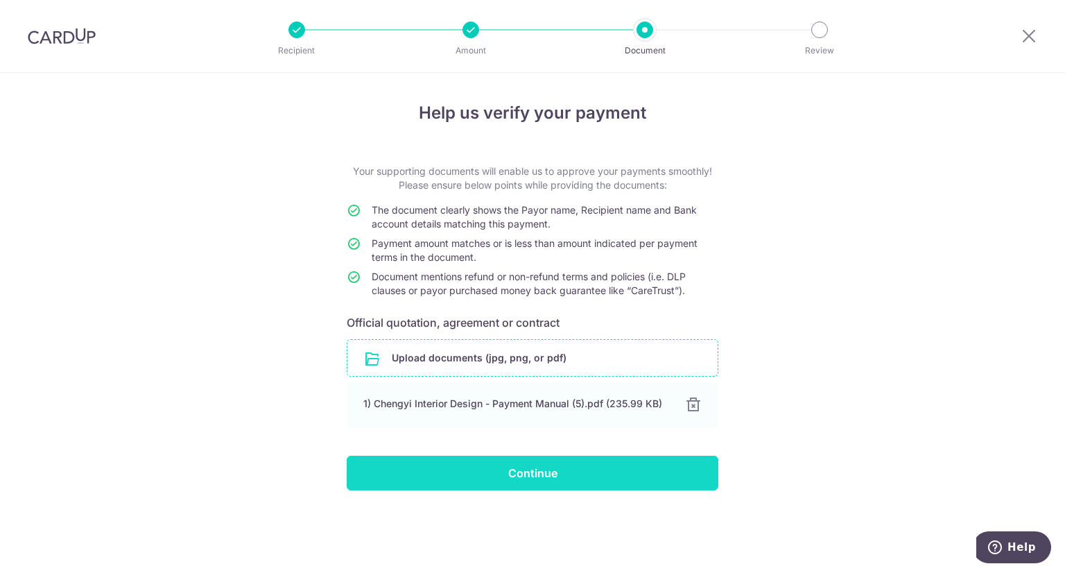
click at [558, 472] on input "Continue" at bounding box center [533, 473] width 372 height 35
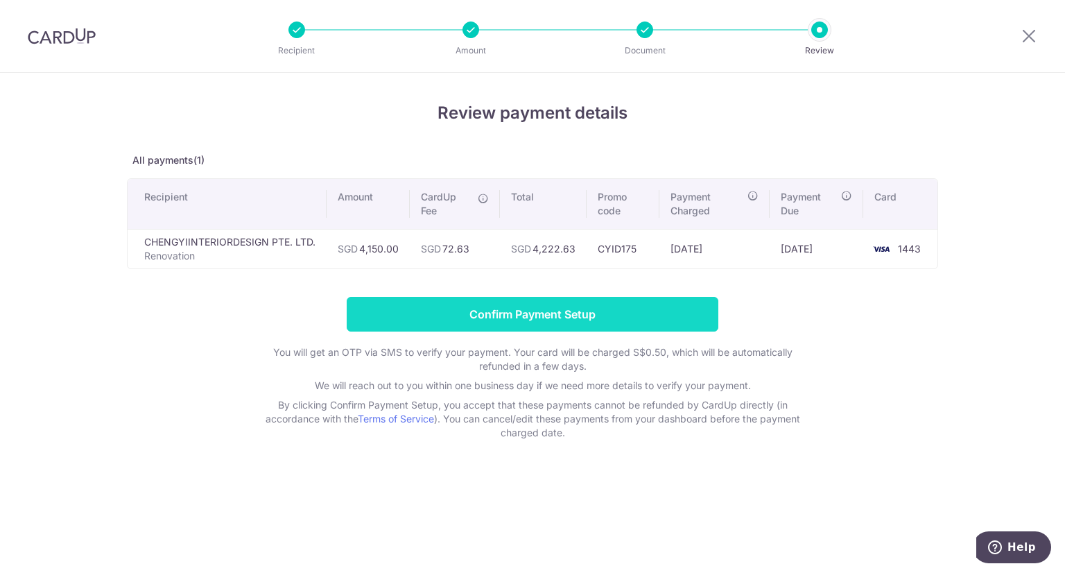
click at [549, 304] on input "Confirm Payment Setup" at bounding box center [533, 314] width 372 height 35
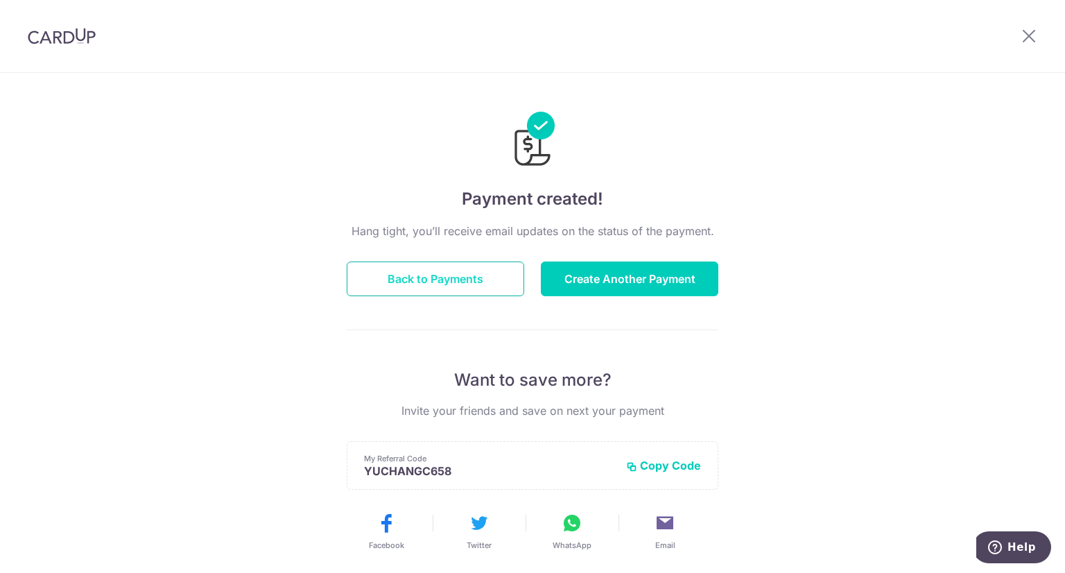
click at [486, 284] on button "Back to Payments" at bounding box center [436, 278] width 178 height 35
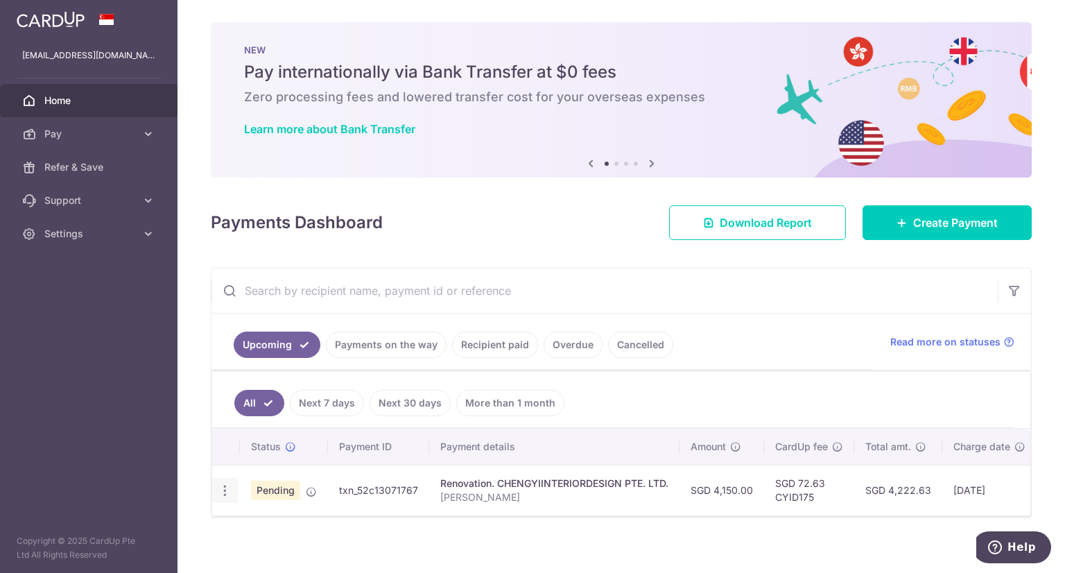
click at [230, 490] on icon "button" at bounding box center [225, 490] width 15 height 15
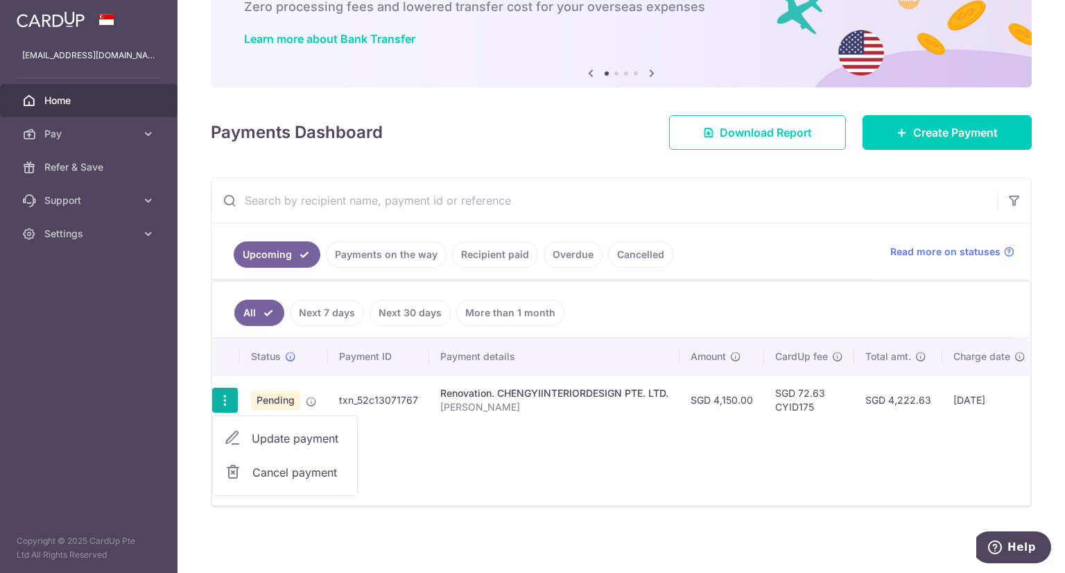
click at [187, 380] on div "× Pause Schedule Pause all future payments in this series Pause just this one p…" at bounding box center [622, 286] width 888 height 573
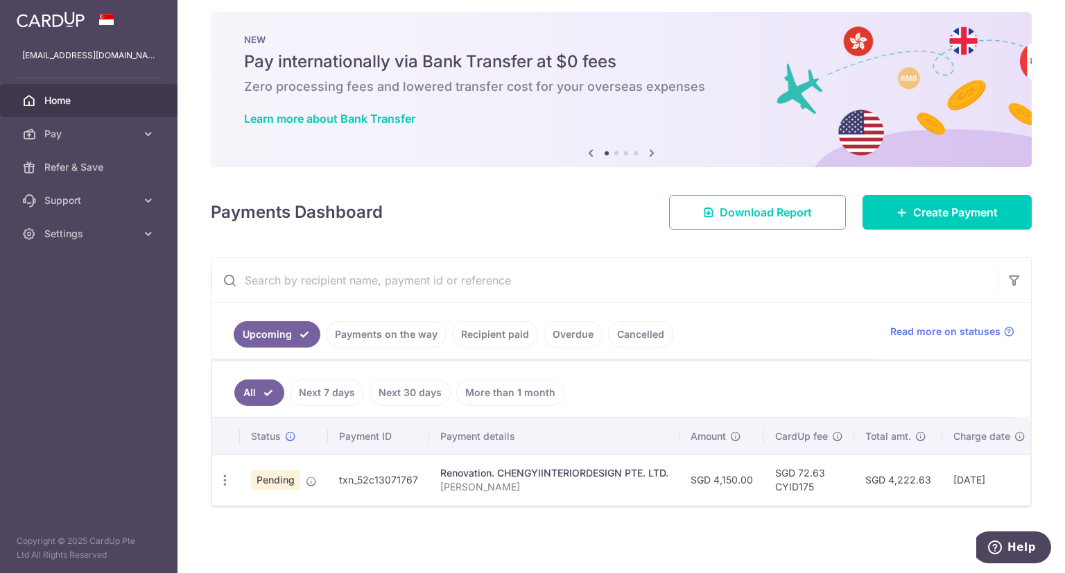
scroll to position [15, 0]
